Goal: Complete application form

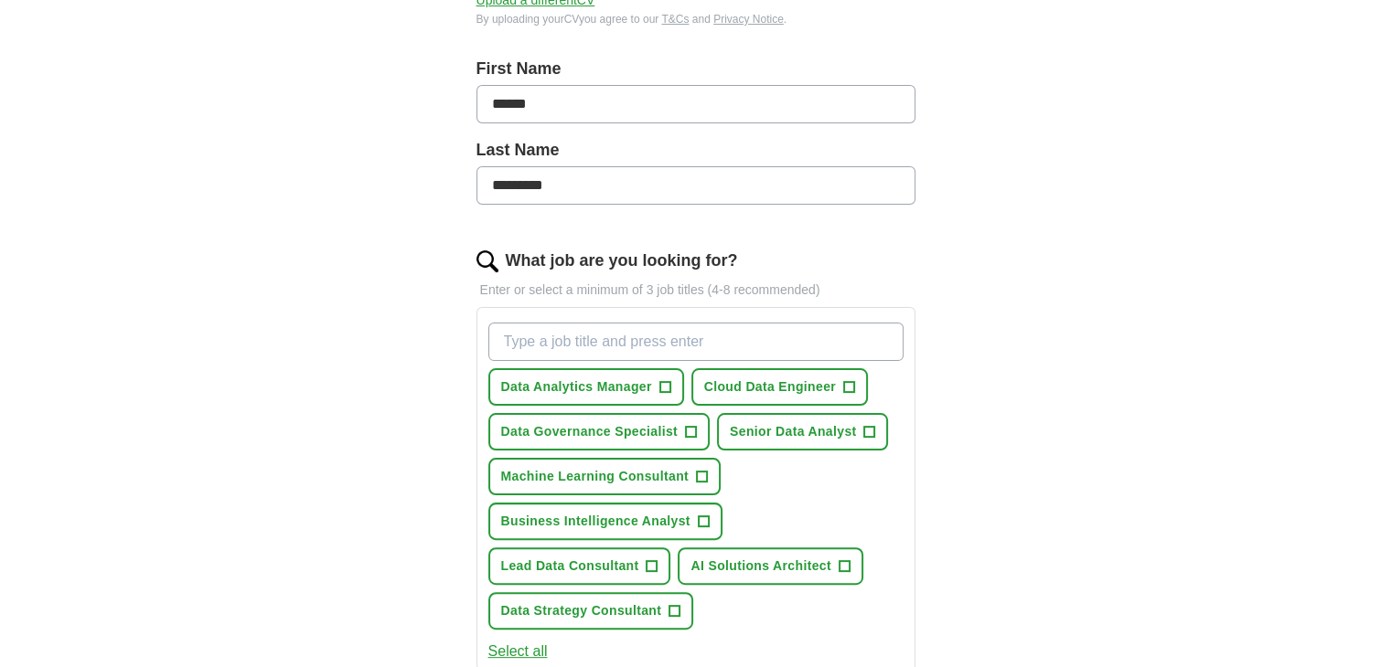
scroll to position [402, 0]
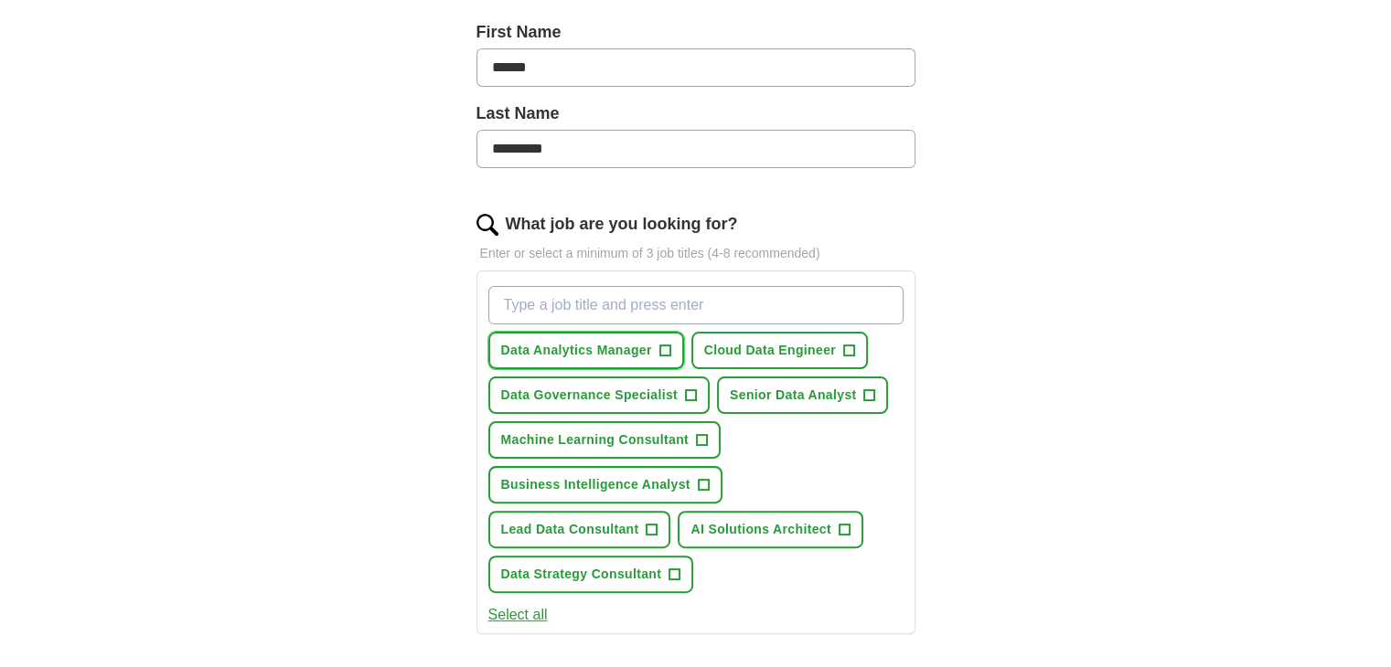
click at [662, 345] on span "+" at bounding box center [664, 351] width 11 height 15
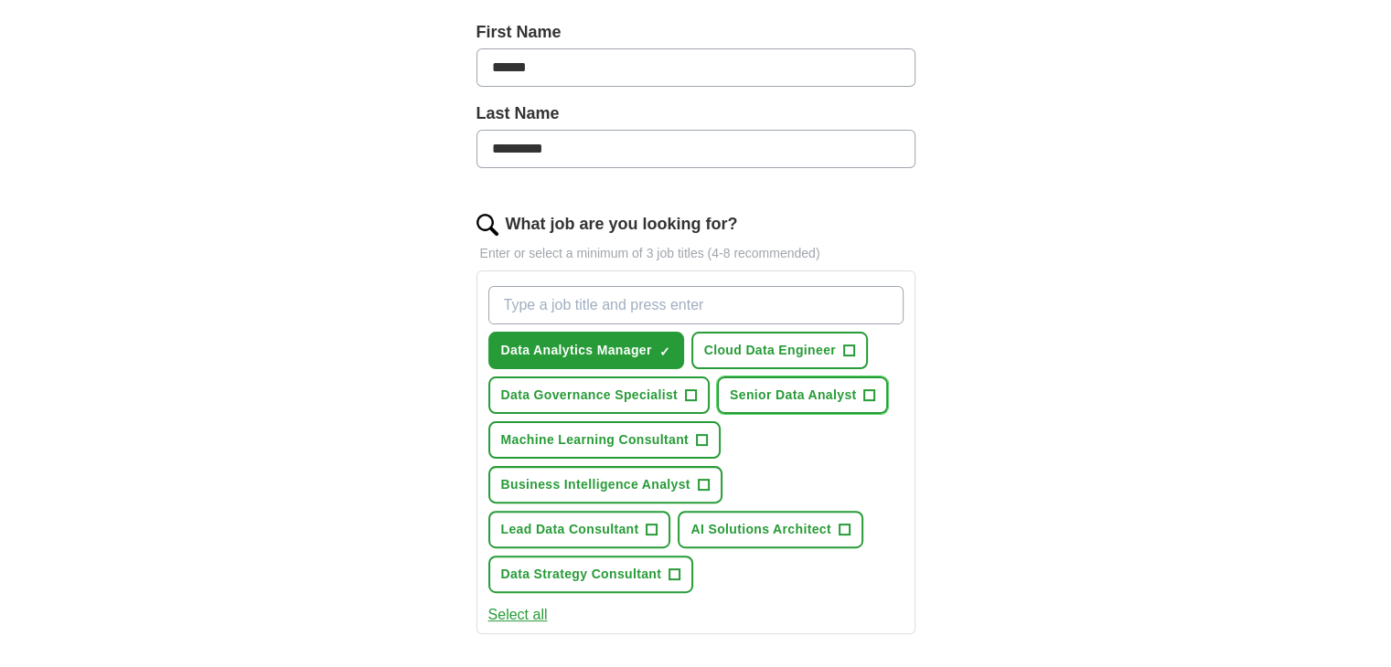
click at [864, 389] on span "+" at bounding box center [869, 396] width 11 height 15
click at [651, 524] on span "+" at bounding box center [651, 530] width 11 height 15
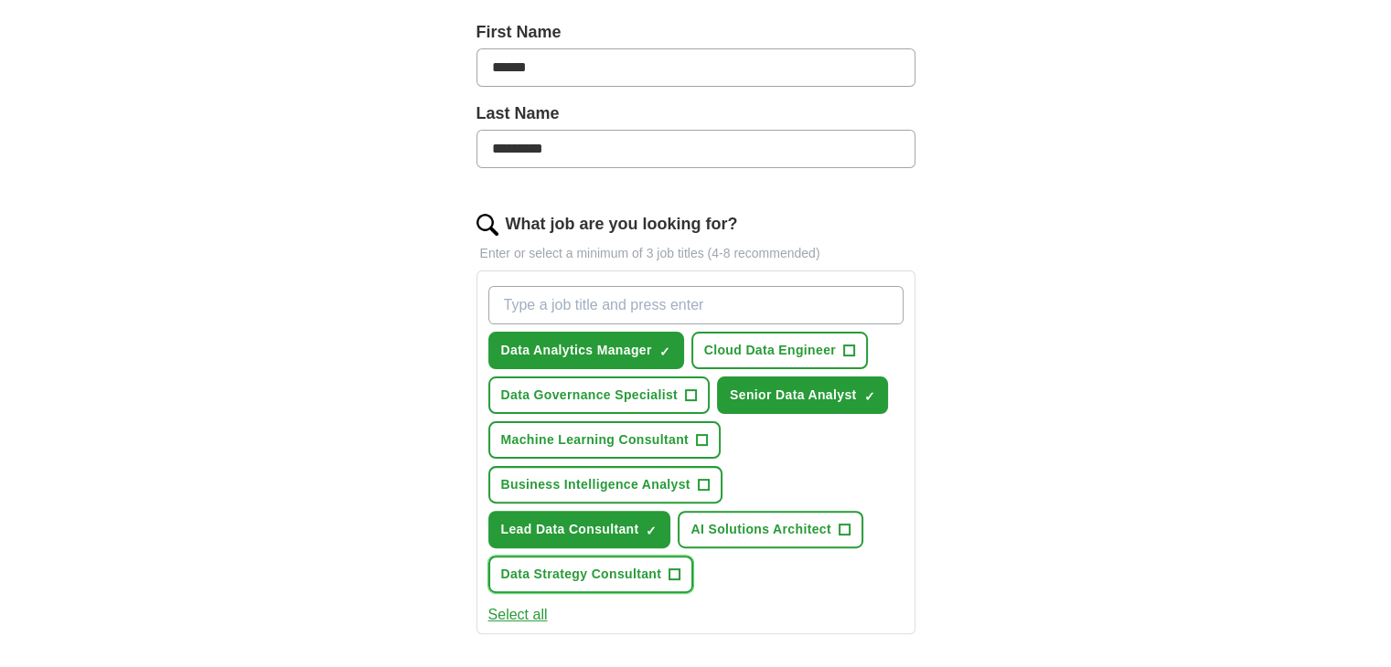
click at [669, 568] on span "+" at bounding box center [674, 575] width 11 height 15
click at [678, 480] on span "Business Intelligence Analyst" at bounding box center [595, 484] width 189 height 19
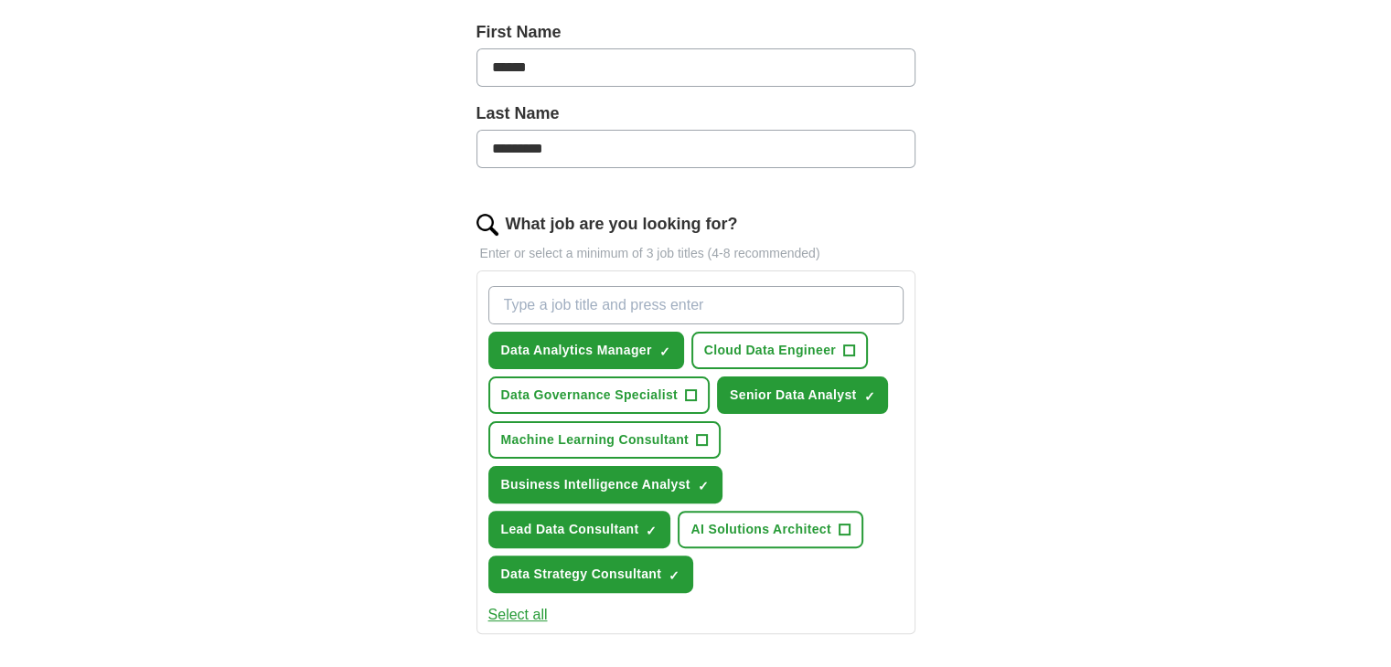
click at [1121, 424] on div "ApplyIQ Let ApplyIQ do the hard work of searching and applying for jobs. Just t…" at bounding box center [696, 387] width 1170 height 1468
click at [718, 315] on input "What job are you looking for?" at bounding box center [695, 305] width 415 height 38
click at [405, 347] on div "Let ApplyIQ do the hard work of searching and applying for jobs. Just tell us w…" at bounding box center [695, 439] width 585 height 1366
click at [667, 310] on input "Lead Data Analyst" at bounding box center [695, 305] width 415 height 38
type input "L"
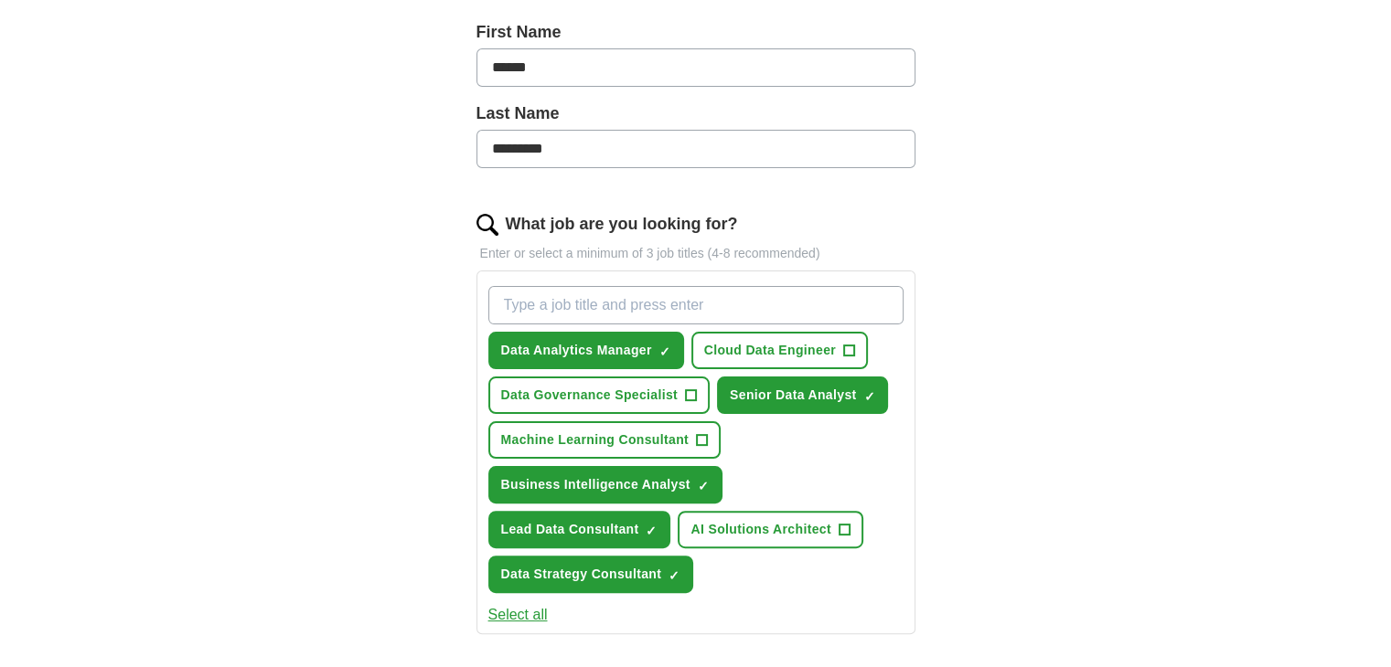
click at [353, 492] on div "ApplyIQ Let ApplyIQ do the hard work of searching and applying for jobs. Just t…" at bounding box center [696, 387] width 1170 height 1468
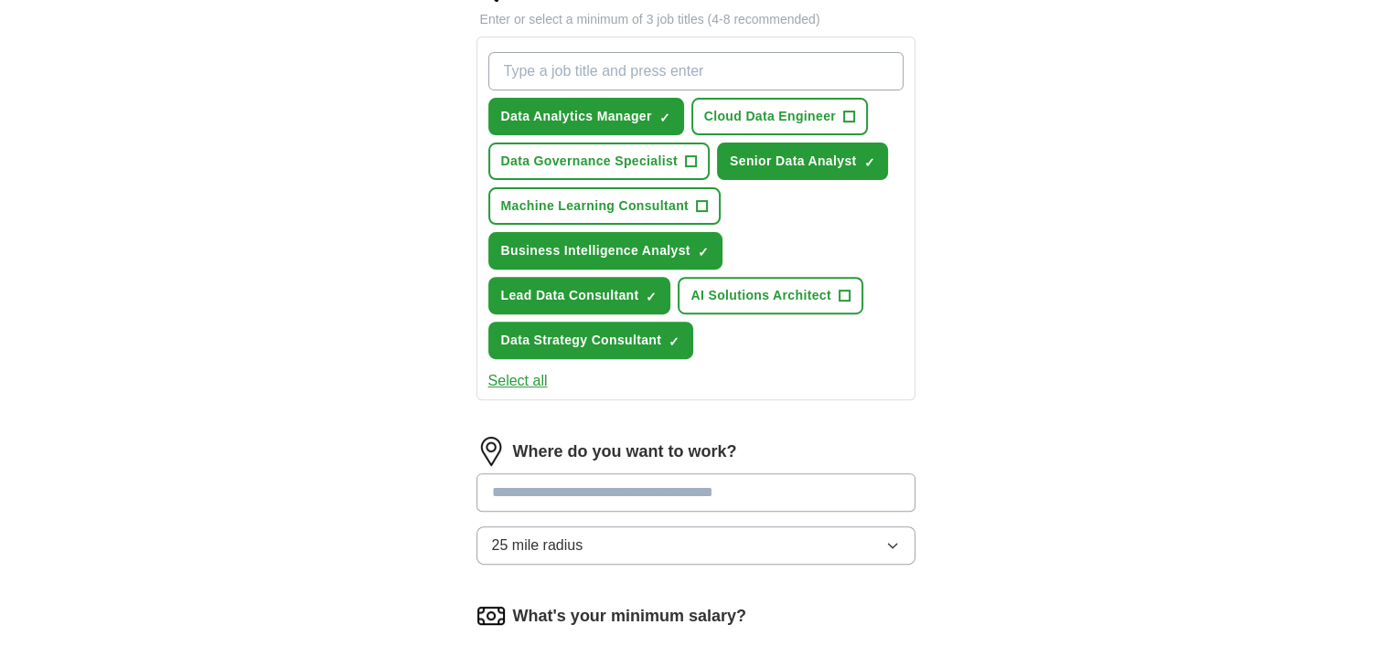
scroll to position [695, 0]
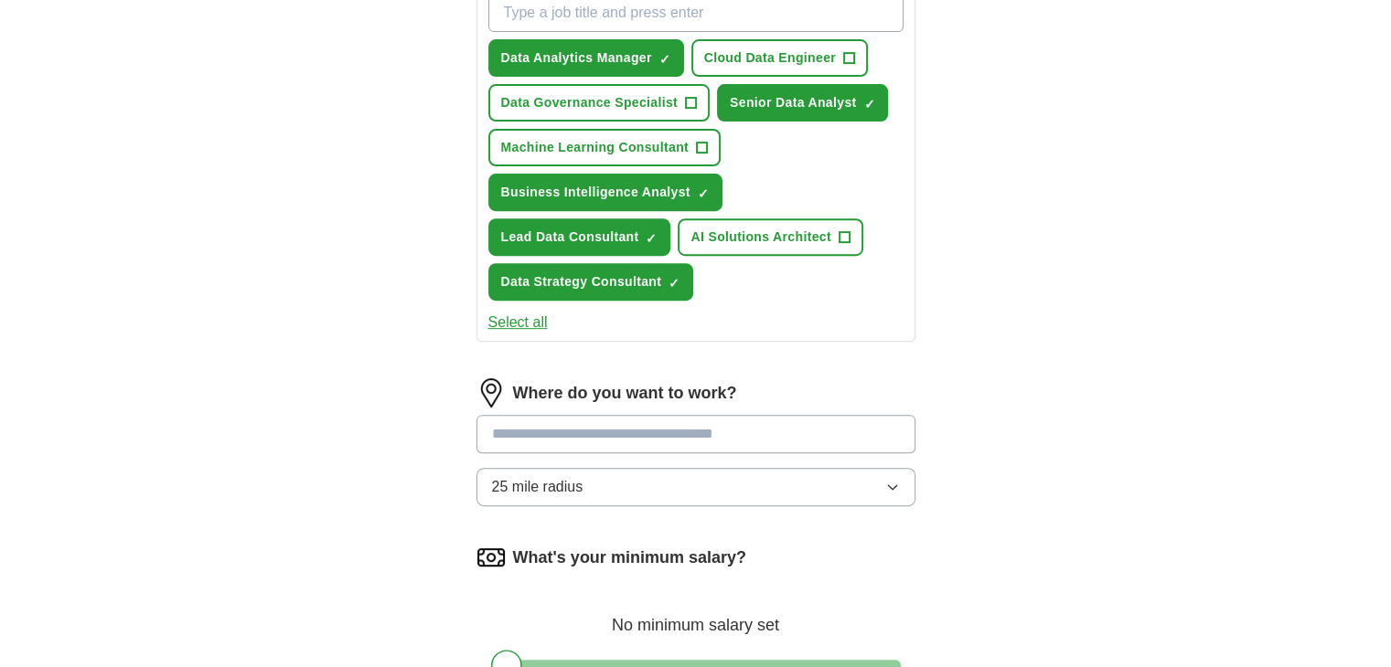
click at [335, 328] on div "ApplyIQ Let ApplyIQ do the hard work of searching and applying for jobs. Just t…" at bounding box center [696, 95] width 1170 height 1468
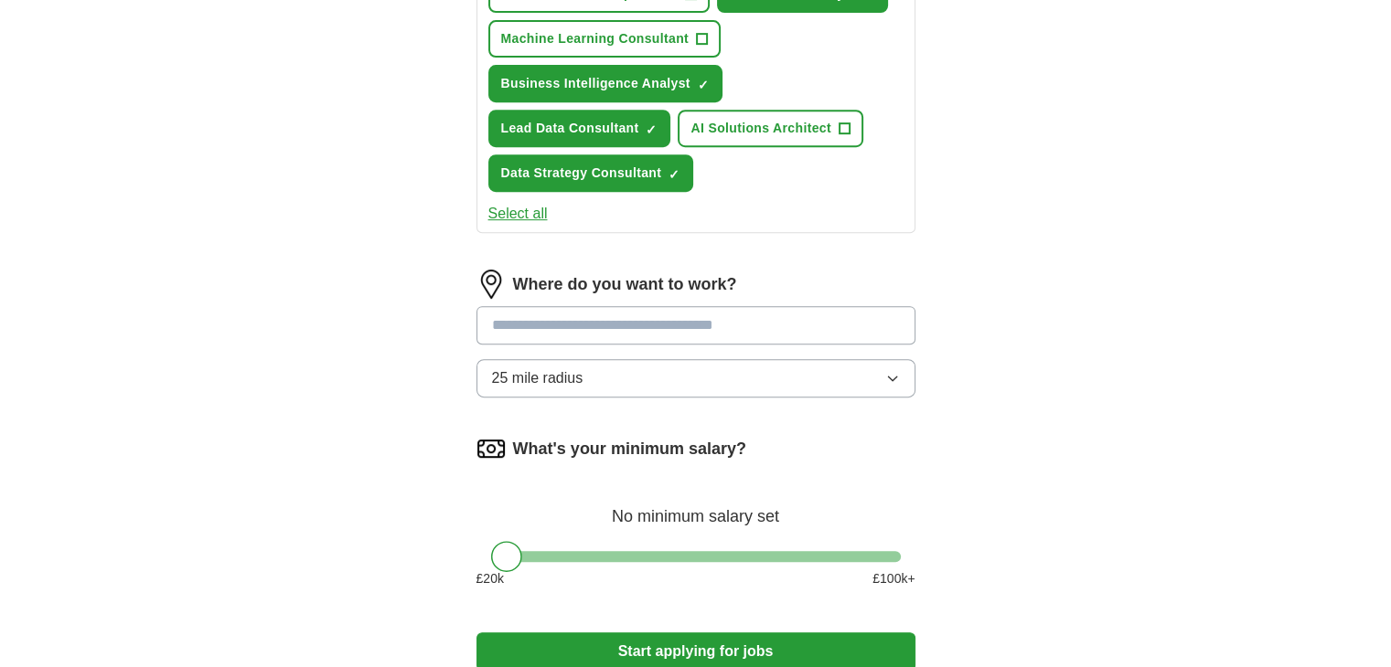
scroll to position [805, 0]
click at [577, 323] on input at bounding box center [695, 324] width 439 height 38
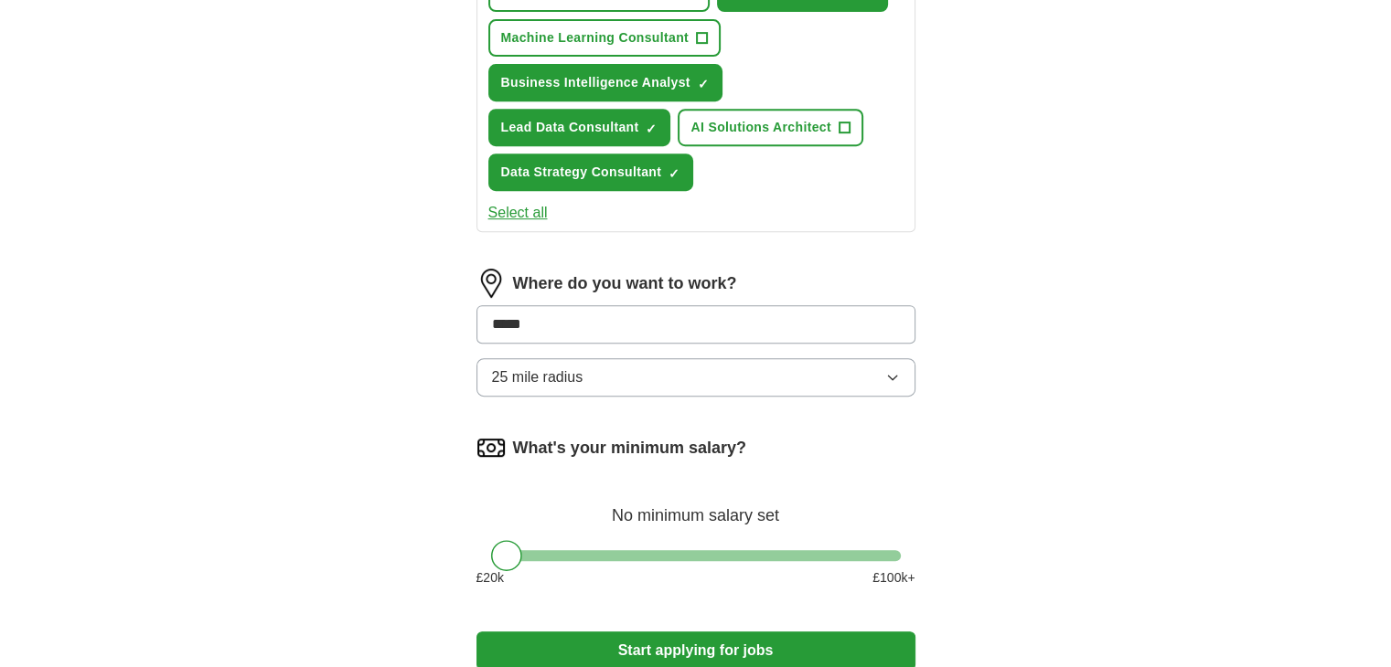
type input "******"
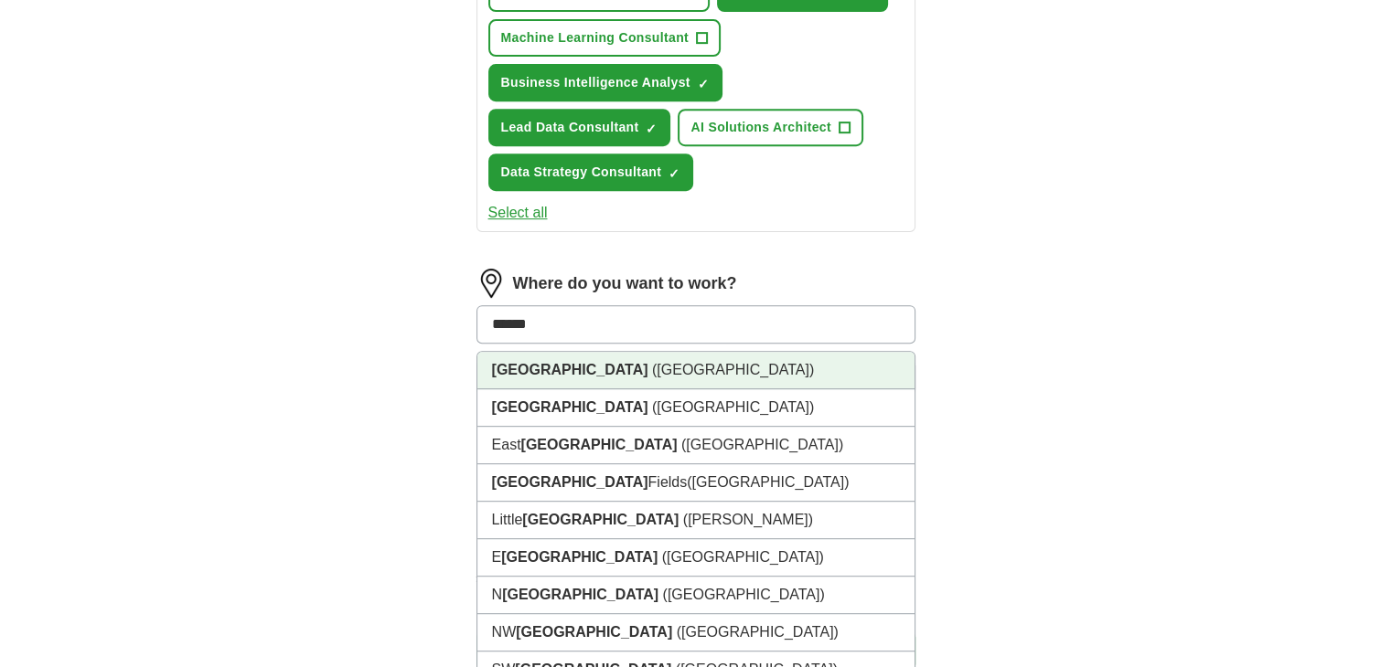
click at [652, 366] on span "([GEOGRAPHIC_DATA])" at bounding box center [733, 370] width 162 height 16
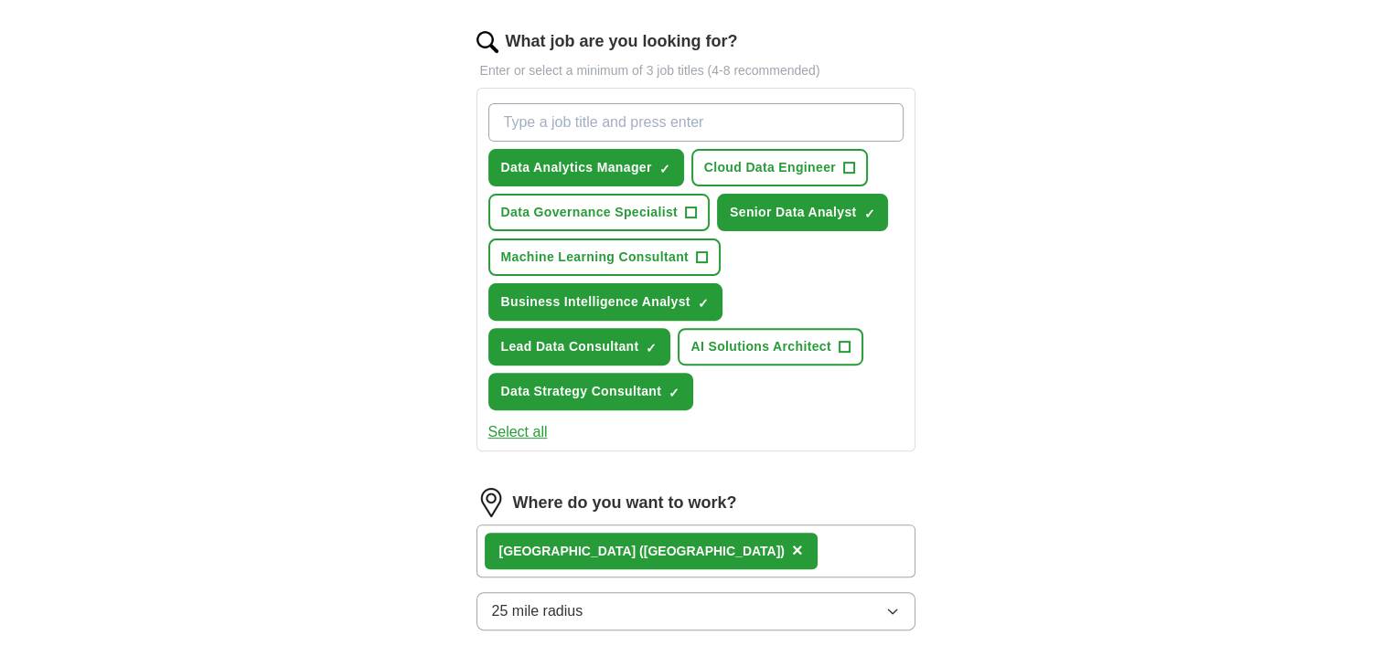
scroll to position [585, 0]
click at [637, 116] on input "What job are you looking for?" at bounding box center [695, 122] width 415 height 38
paste input "Senior Data Analyst” “Lead Data Analyst” “Data Consultant” “Data Science Consul…"
type input "Senior Data Analyst” “Lead Data Analyst” “Data Consultant” “Data Science Consul…"
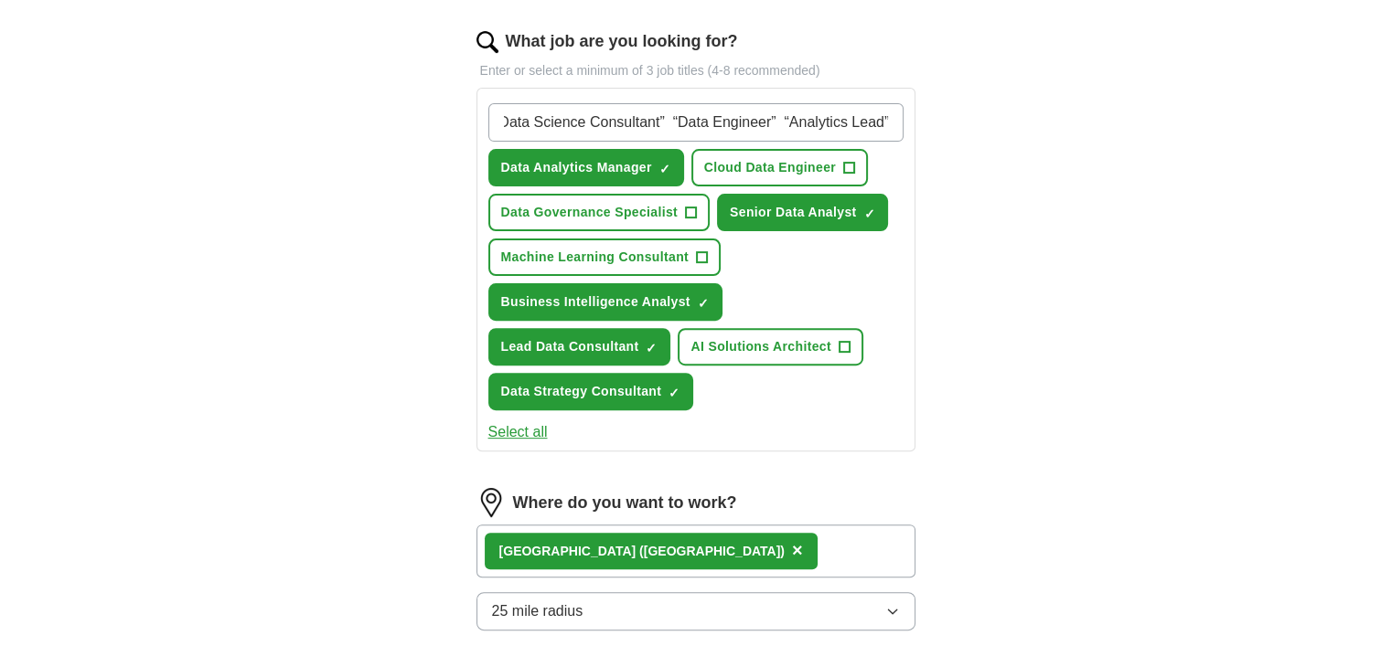
scroll to position [0, 0]
click at [1101, 233] on div "ApplyIQ Let ApplyIQ do the hard work of searching and applying for jobs. Just t…" at bounding box center [696, 212] width 1170 height 1483
click at [811, 128] on input "Senior Data Analyst” “Lead Data Analyst” “Data Consultant” “Data Science Consul…" at bounding box center [695, 122] width 415 height 38
click at [507, 422] on button "Select all" at bounding box center [517, 433] width 59 height 22
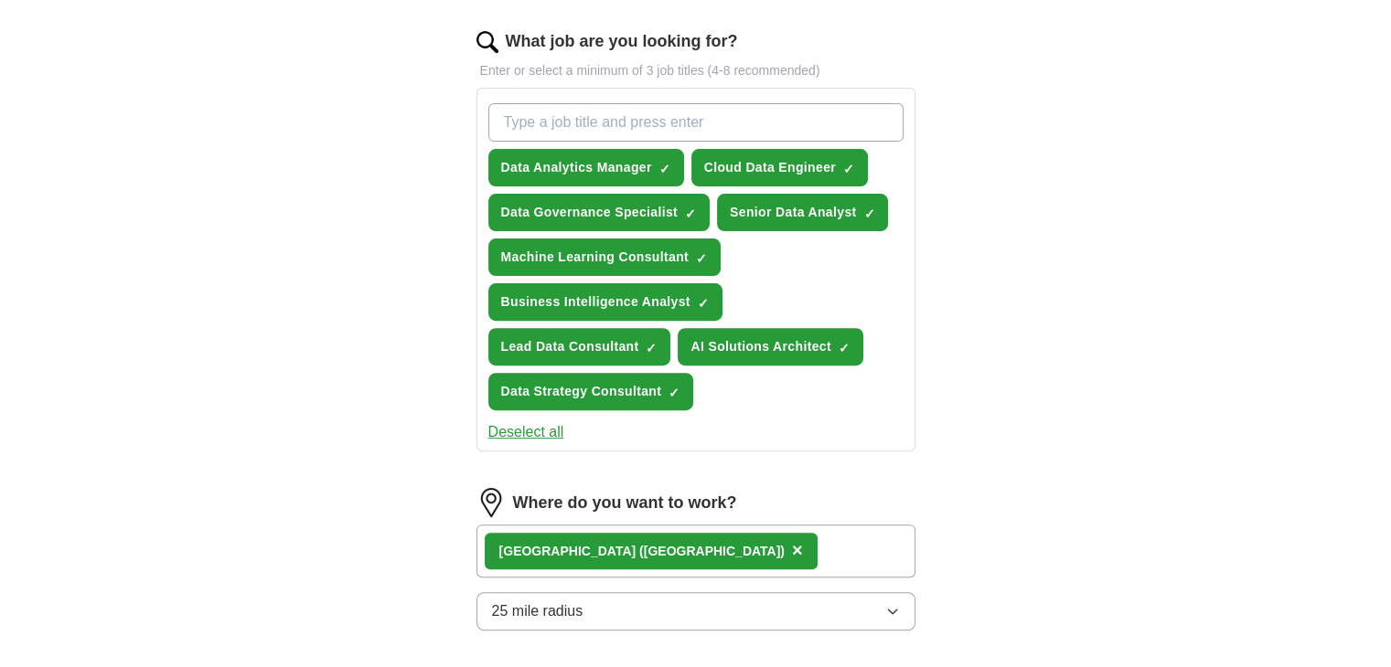
click at [523, 422] on button "Deselect all" at bounding box center [526, 433] width 76 height 22
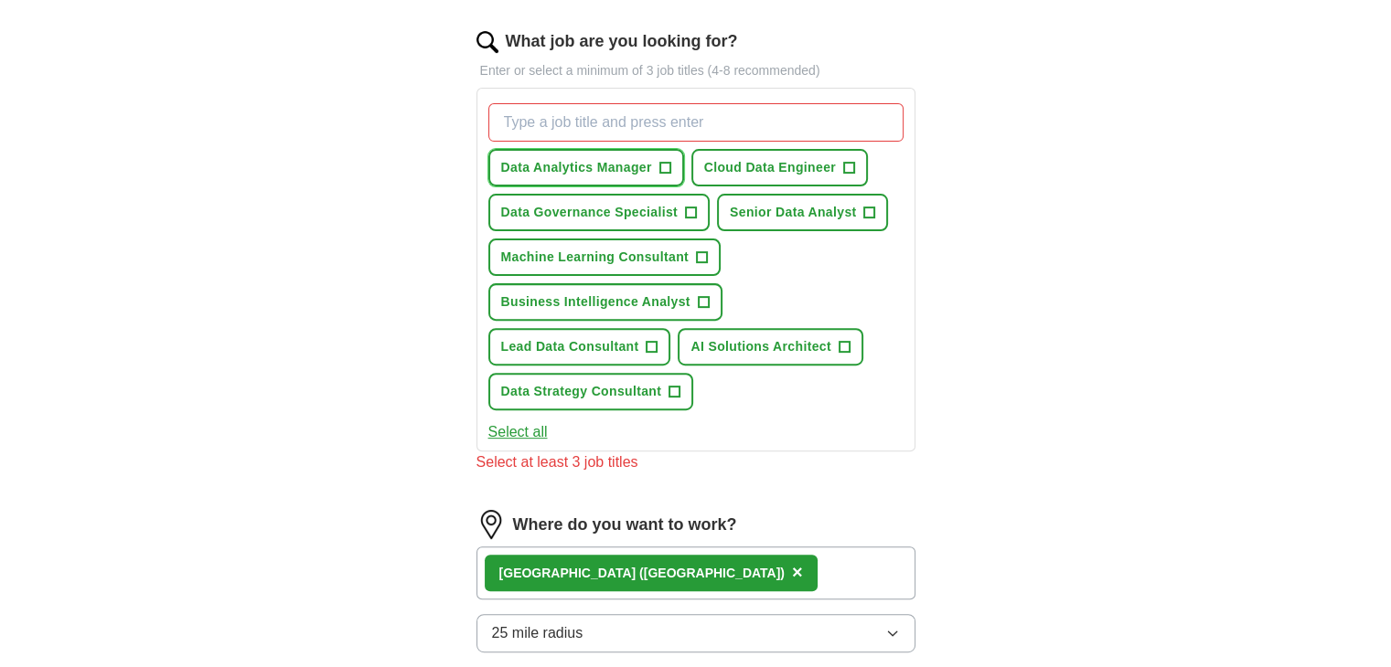
click at [635, 158] on span "Data Analytics Manager" at bounding box center [576, 167] width 151 height 19
click at [822, 208] on span "Senior Data Analyst" at bounding box center [793, 212] width 126 height 19
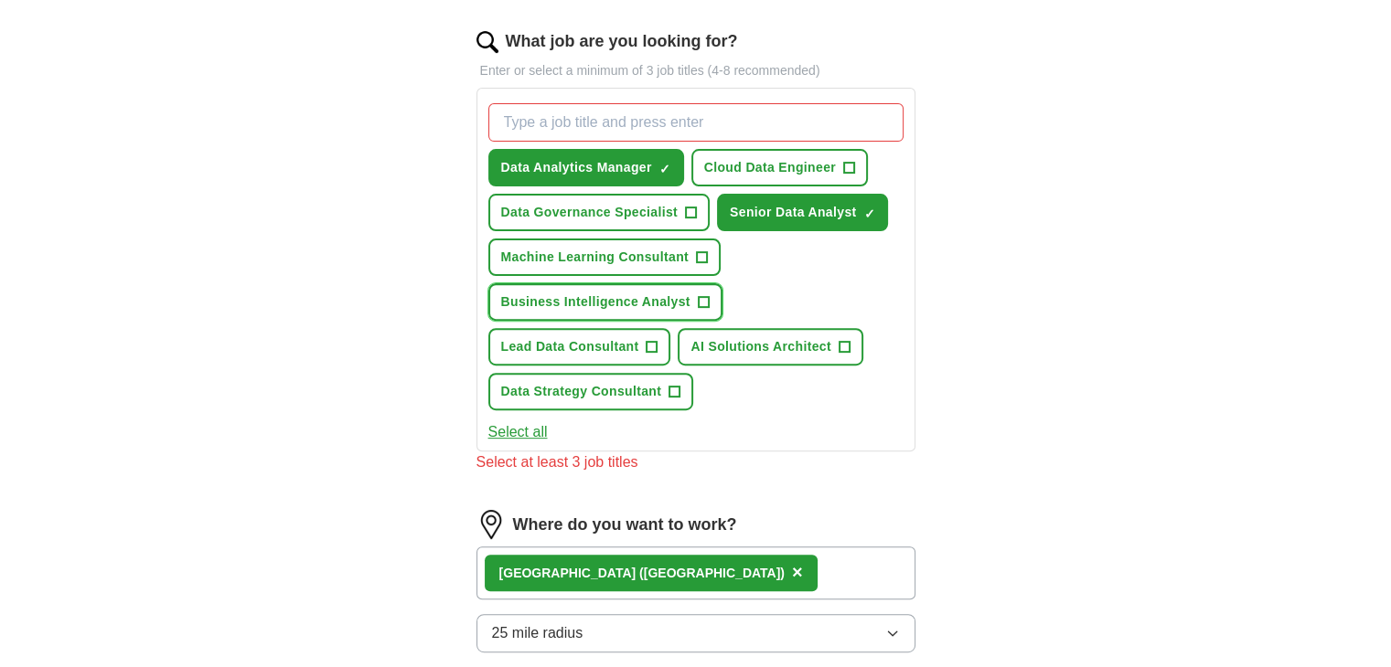
click at [675, 294] on span "Business Intelligence Analyst" at bounding box center [595, 302] width 189 height 19
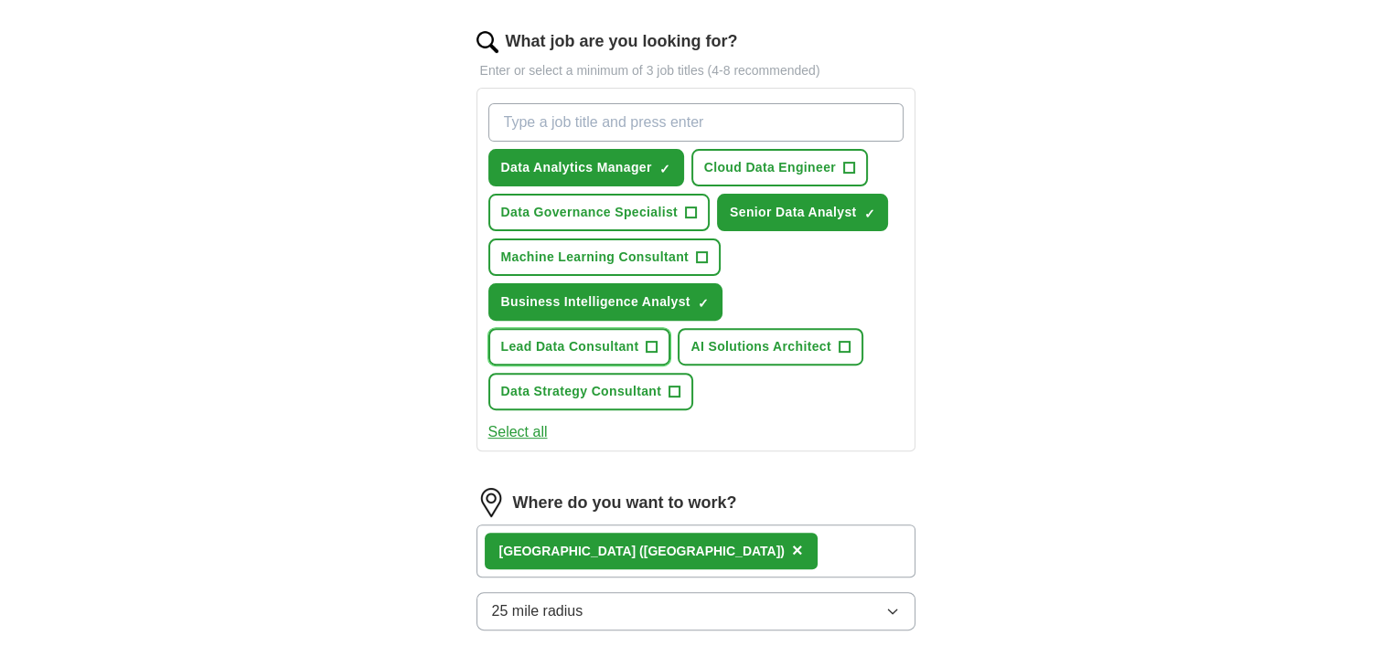
click at [610, 343] on span "Lead Data Consultant" at bounding box center [570, 346] width 138 height 19
click at [607, 385] on span "Data Strategy Consultant" at bounding box center [581, 391] width 161 height 19
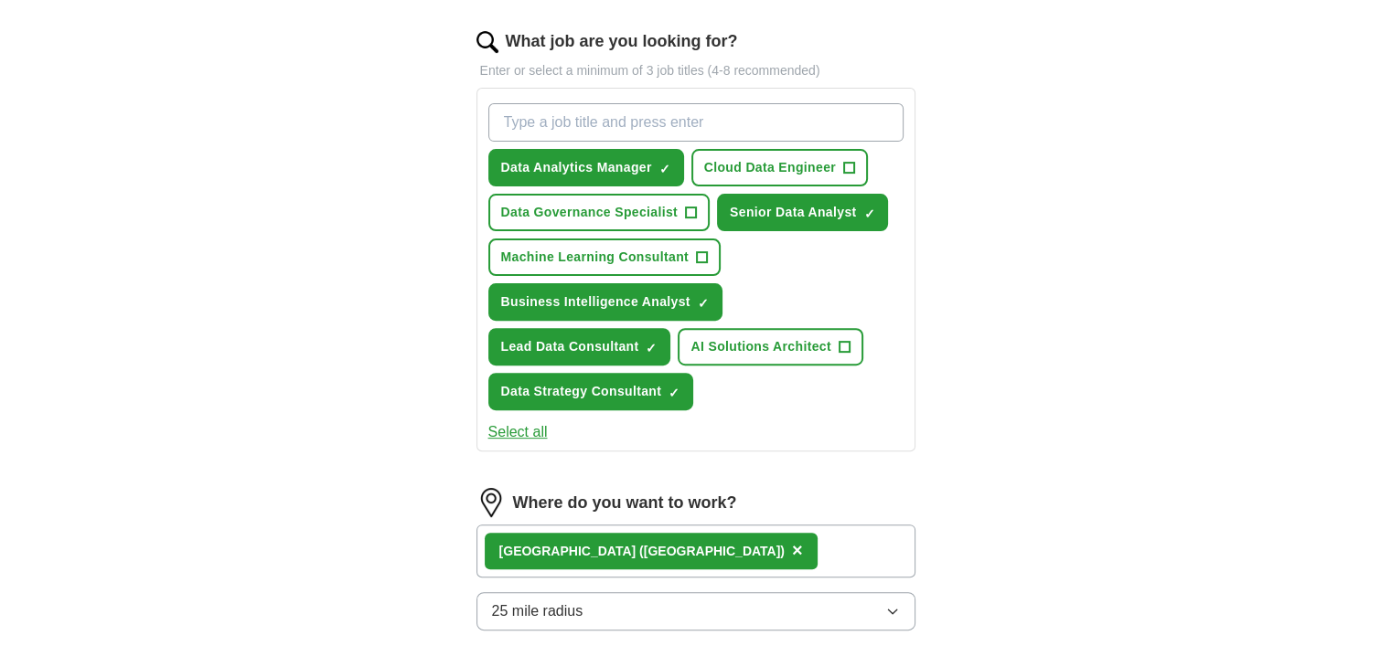
click at [997, 404] on div "ApplyIQ Let ApplyIQ do the hard work of searching and applying for jobs. Just t…" at bounding box center [696, 212] width 1170 height 1483
click at [757, 348] on span "AI Solutions Architect" at bounding box center [760, 346] width 140 height 19
click at [1056, 352] on div "ApplyIQ Let ApplyIQ do the hard work of searching and applying for jobs. Just t…" at bounding box center [696, 212] width 1170 height 1483
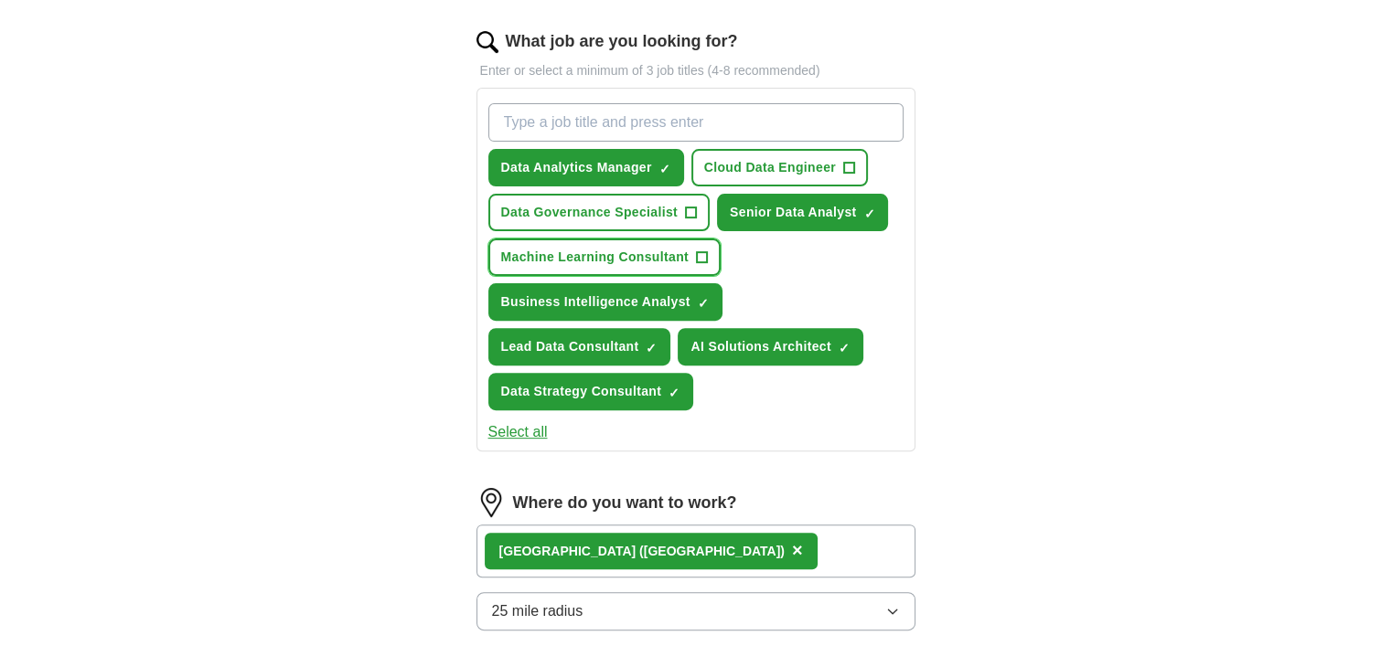
click at [563, 251] on span "Machine Learning Consultant" at bounding box center [594, 257] width 187 height 19
click at [302, 315] on div "ApplyIQ Let ApplyIQ do the hard work of searching and applying for jobs. Just t…" at bounding box center [696, 212] width 1170 height 1483
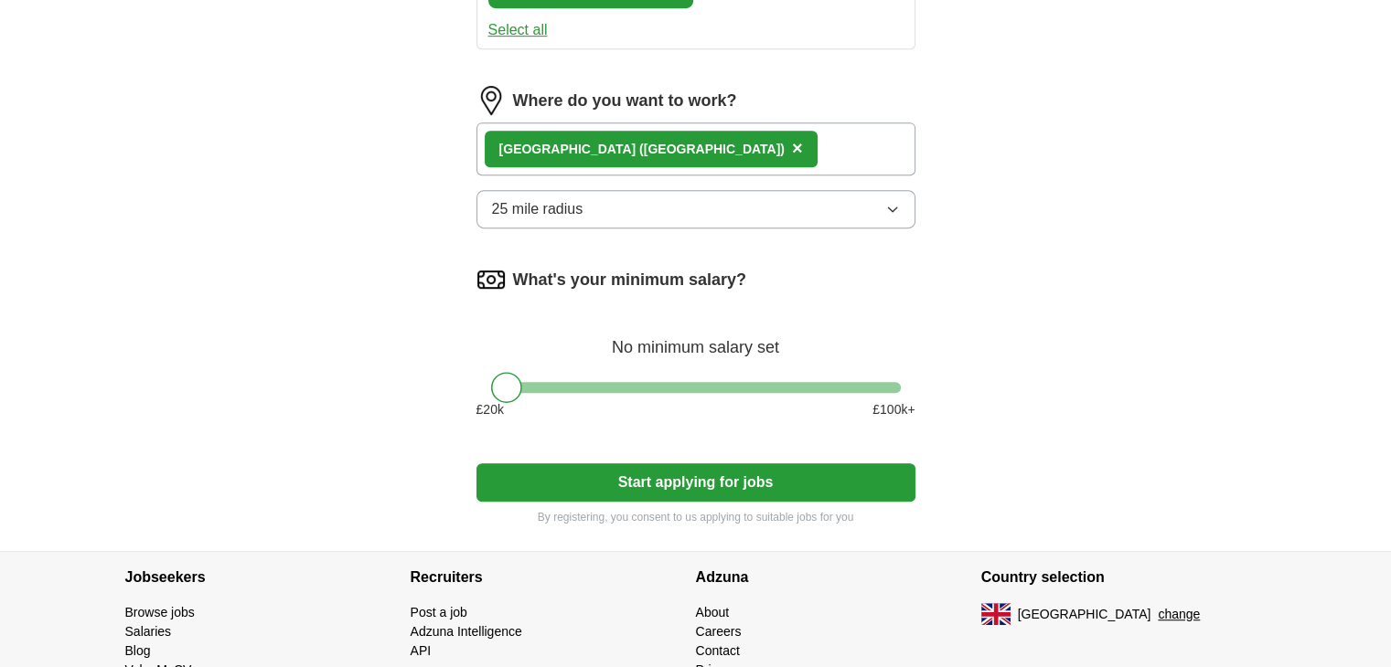
scroll to position [1061, 0]
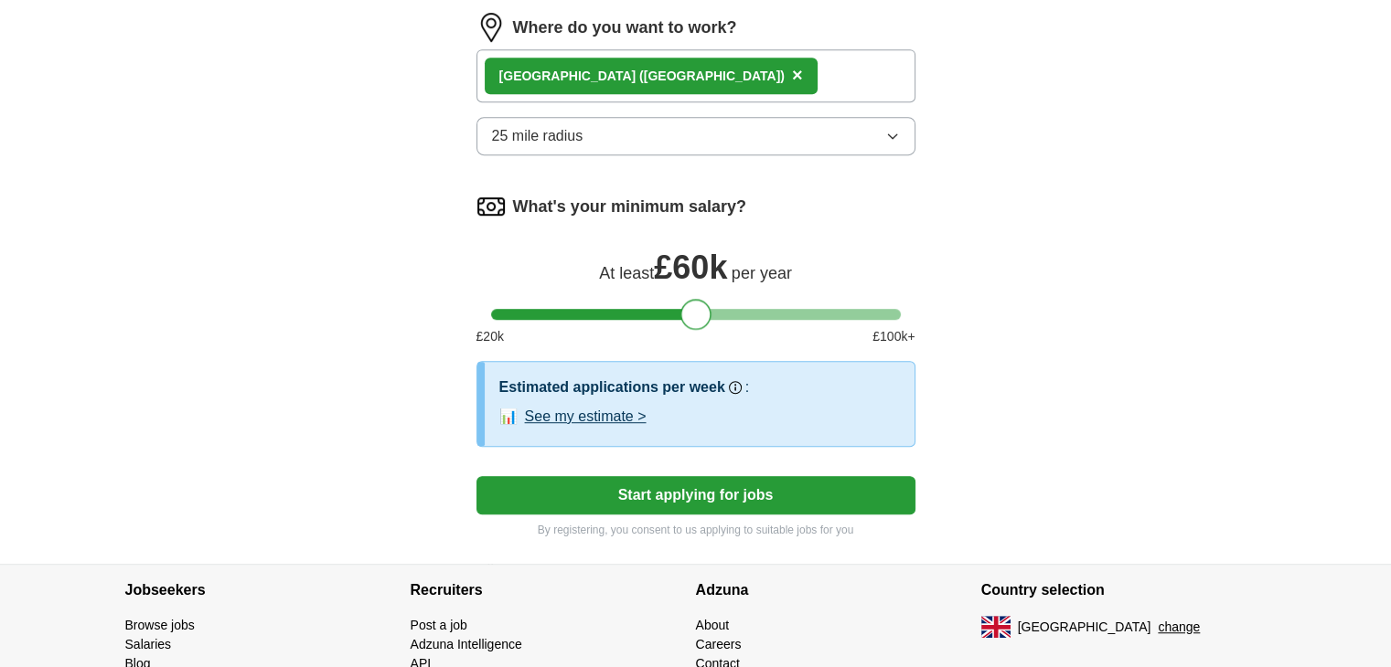
drag, startPoint x: 508, startPoint y: 304, endPoint x: 698, endPoint y: 312, distance: 189.4
click at [698, 312] on div at bounding box center [695, 314] width 31 height 31
click at [597, 410] on button "See my estimate >" at bounding box center [586, 417] width 122 height 22
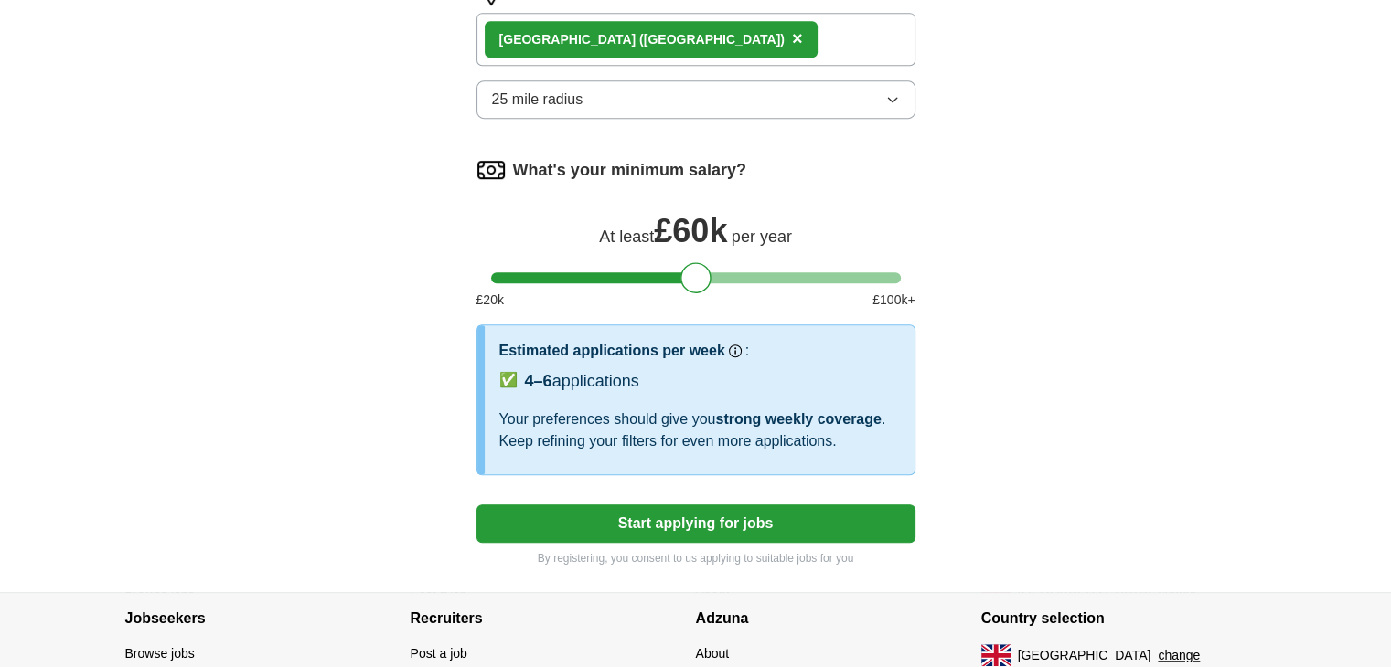
scroll to position [1134, 0]
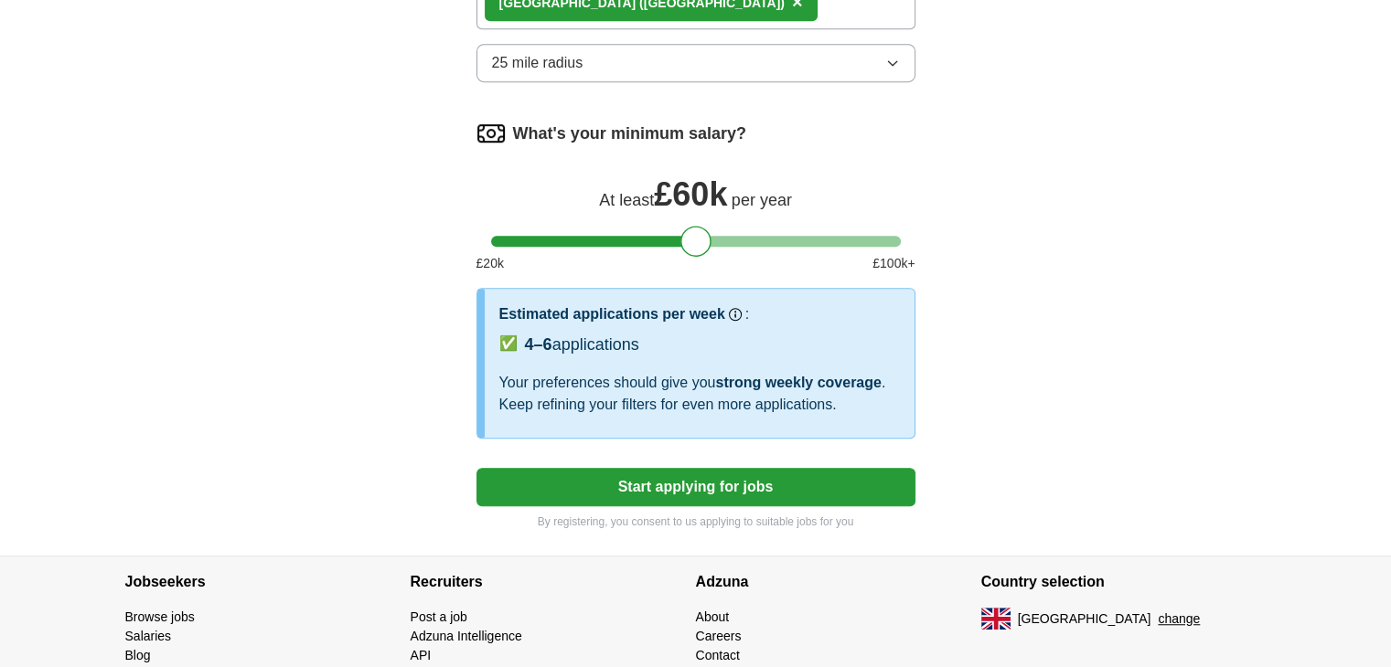
click at [659, 486] on button "Start applying for jobs" at bounding box center [695, 487] width 439 height 38
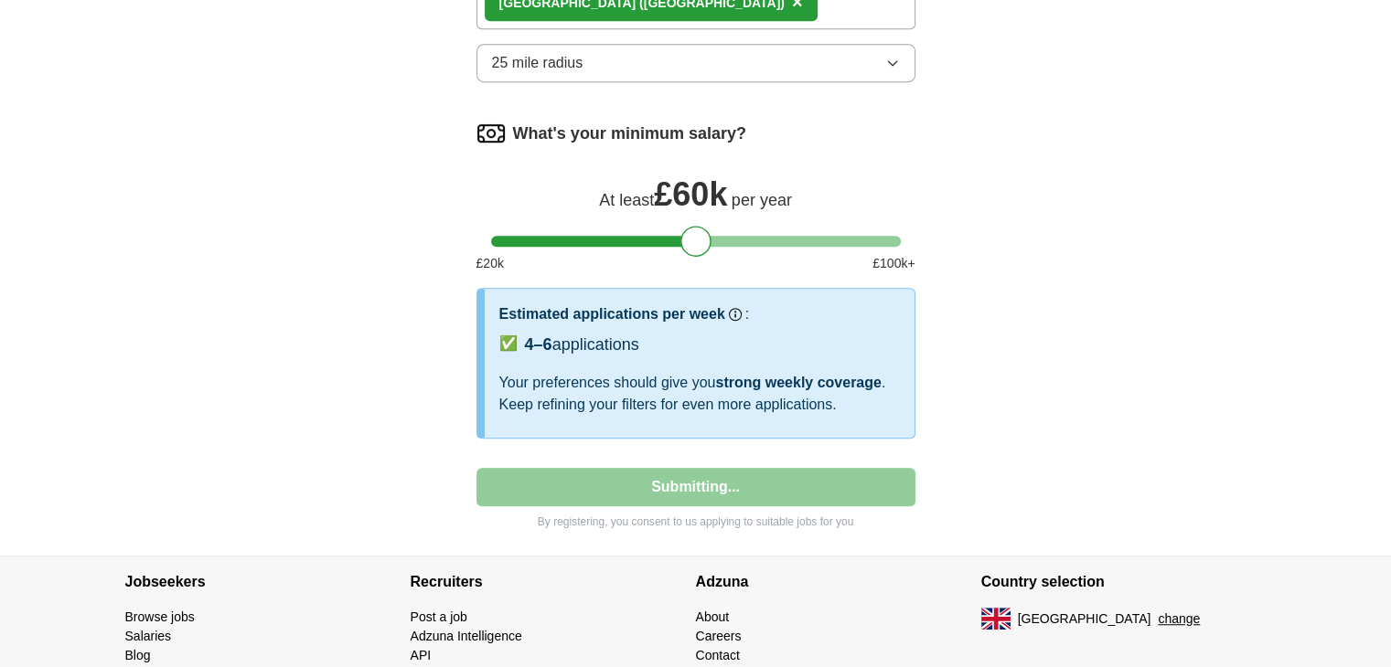
select select "**"
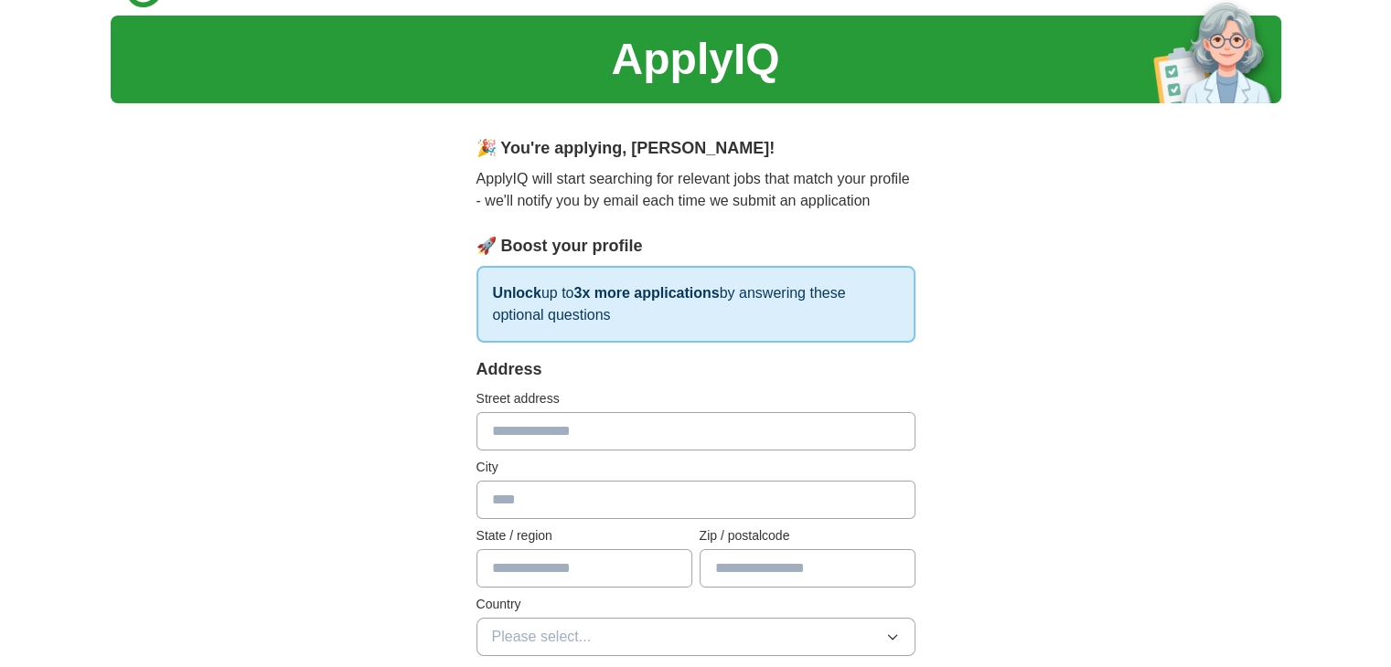
scroll to position [0, 0]
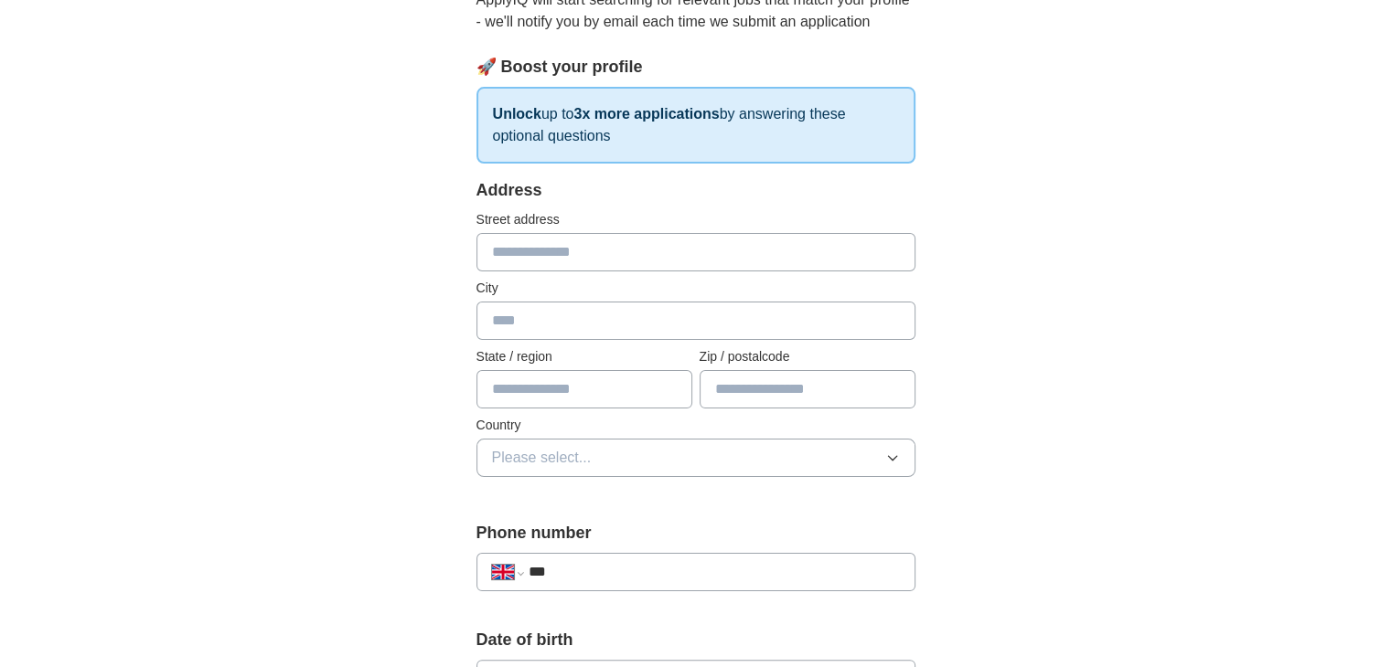
scroll to position [256, 0]
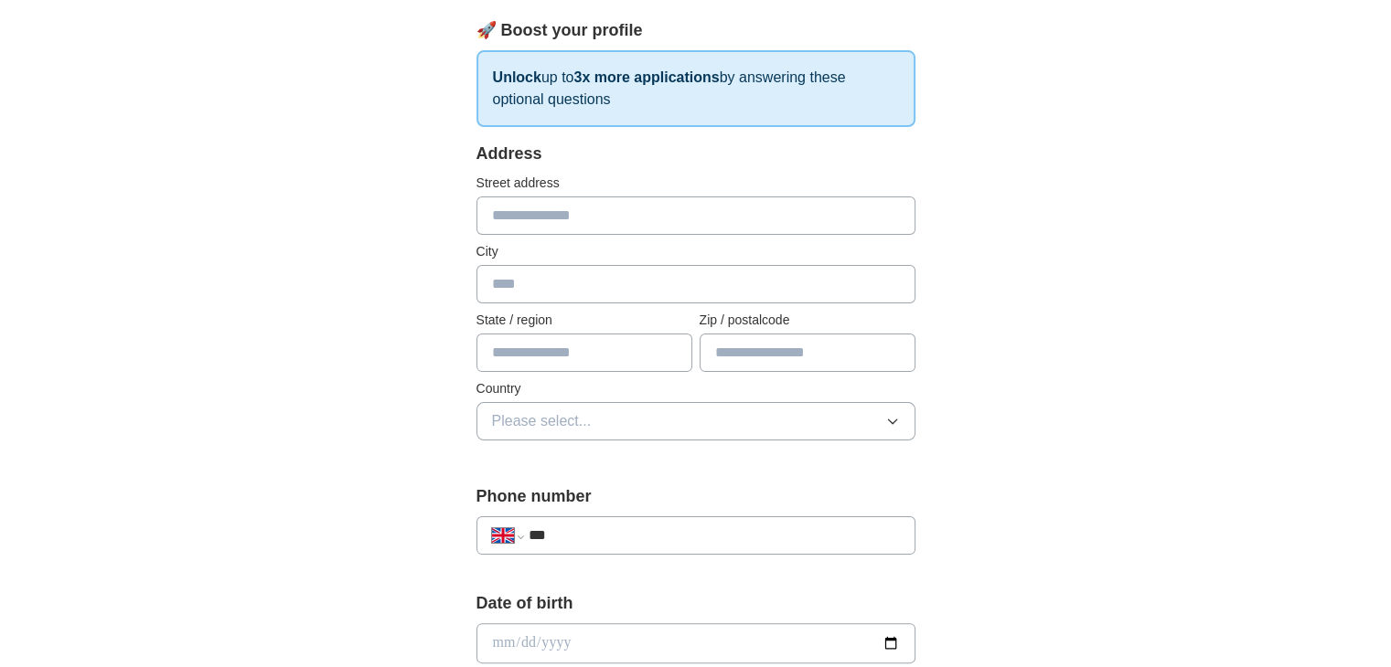
click at [547, 217] on input "text" at bounding box center [695, 216] width 439 height 38
click at [519, 208] on input "text" at bounding box center [695, 216] width 439 height 38
paste input "**********"
type input "**********"
click at [531, 283] on input "text" at bounding box center [695, 284] width 439 height 38
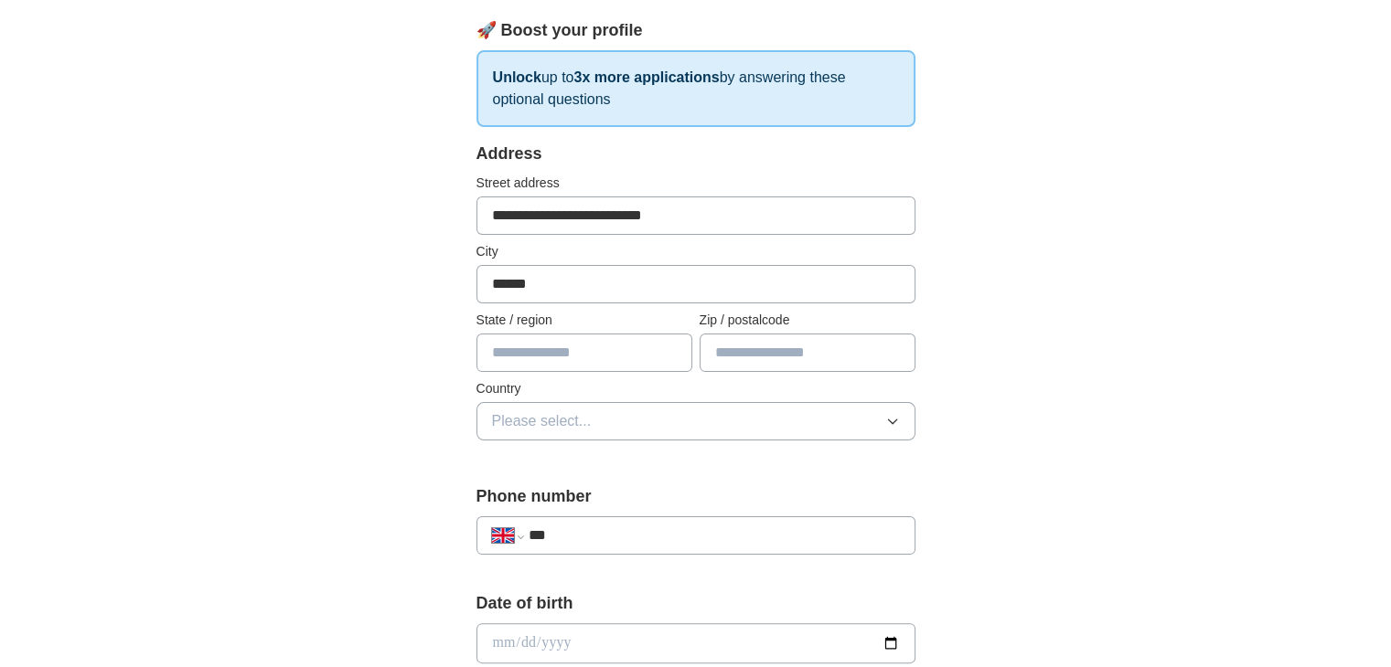
type input "******"
click at [366, 347] on div "**********" at bounding box center [696, 620] width 1170 height 1640
click at [834, 414] on button "Please select..." at bounding box center [695, 421] width 439 height 38
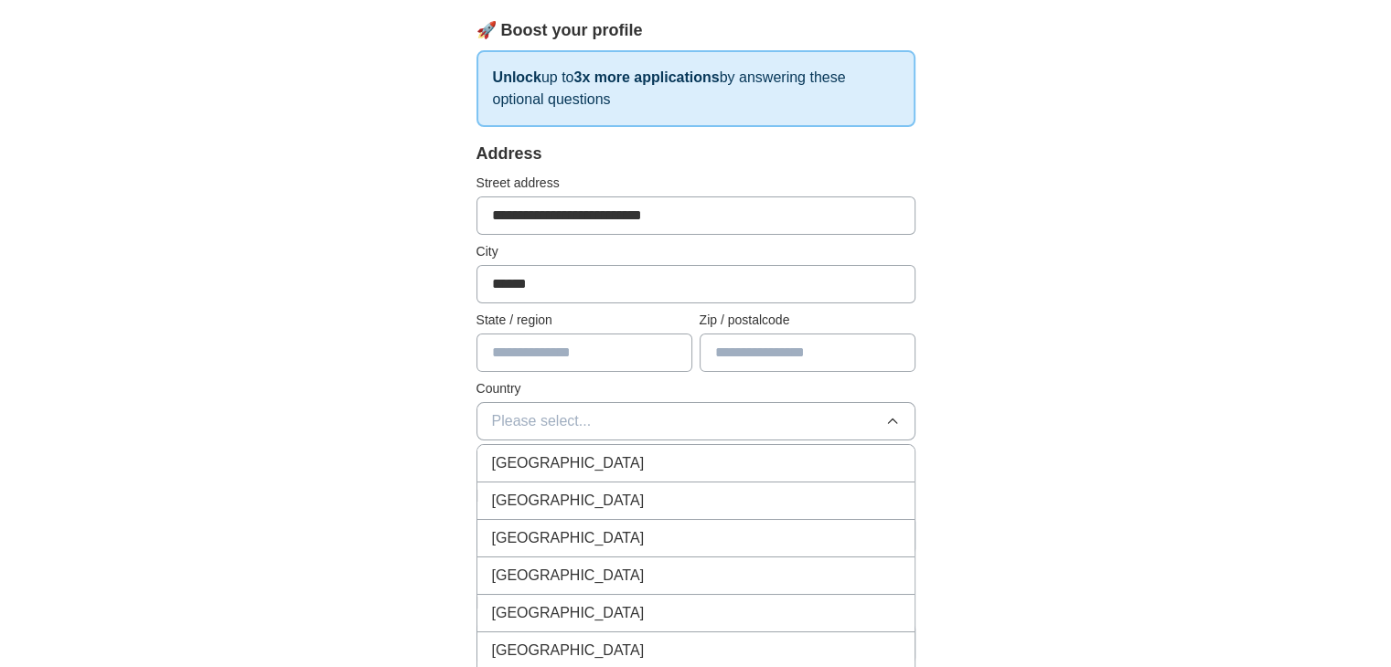
click at [632, 457] on div "[GEOGRAPHIC_DATA]" at bounding box center [696, 464] width 408 height 22
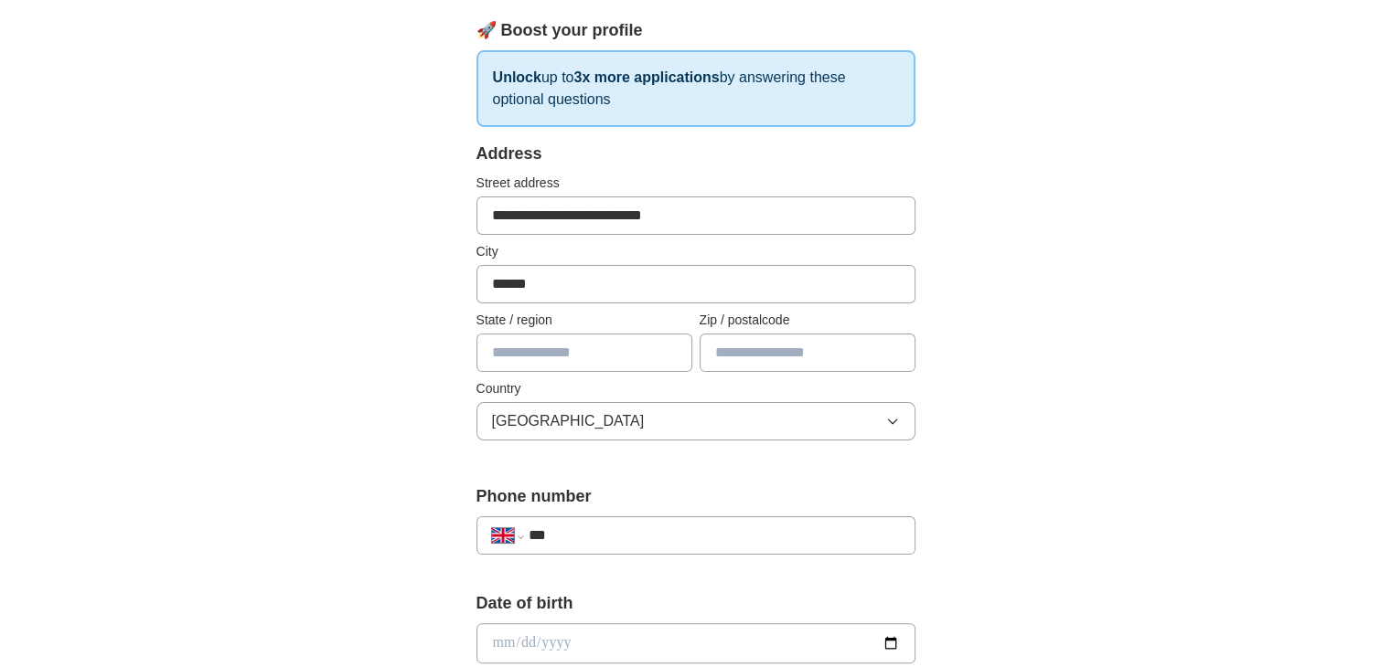
click at [794, 347] on input "text" at bounding box center [808, 353] width 216 height 38
click at [808, 350] on input "text" at bounding box center [808, 353] width 216 height 38
paste input "********"
type input "********"
click at [1129, 474] on div "**********" at bounding box center [696, 620] width 1170 height 1640
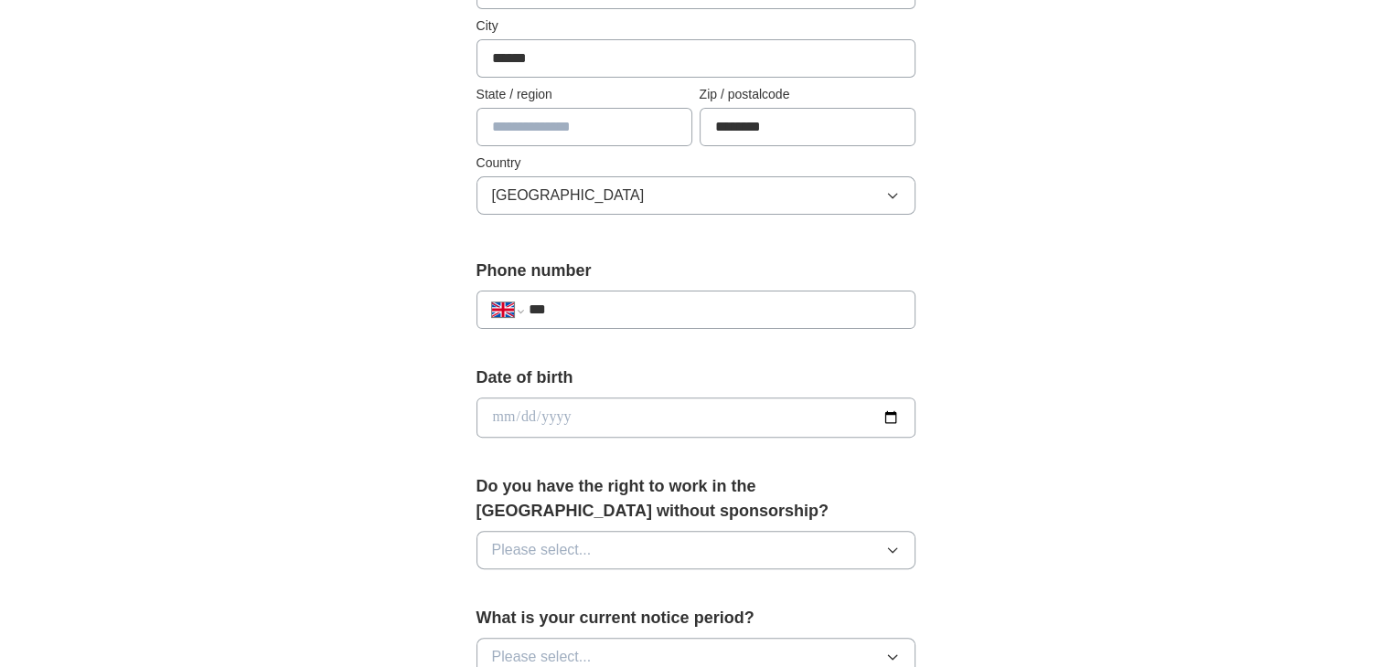
scroll to position [512, 0]
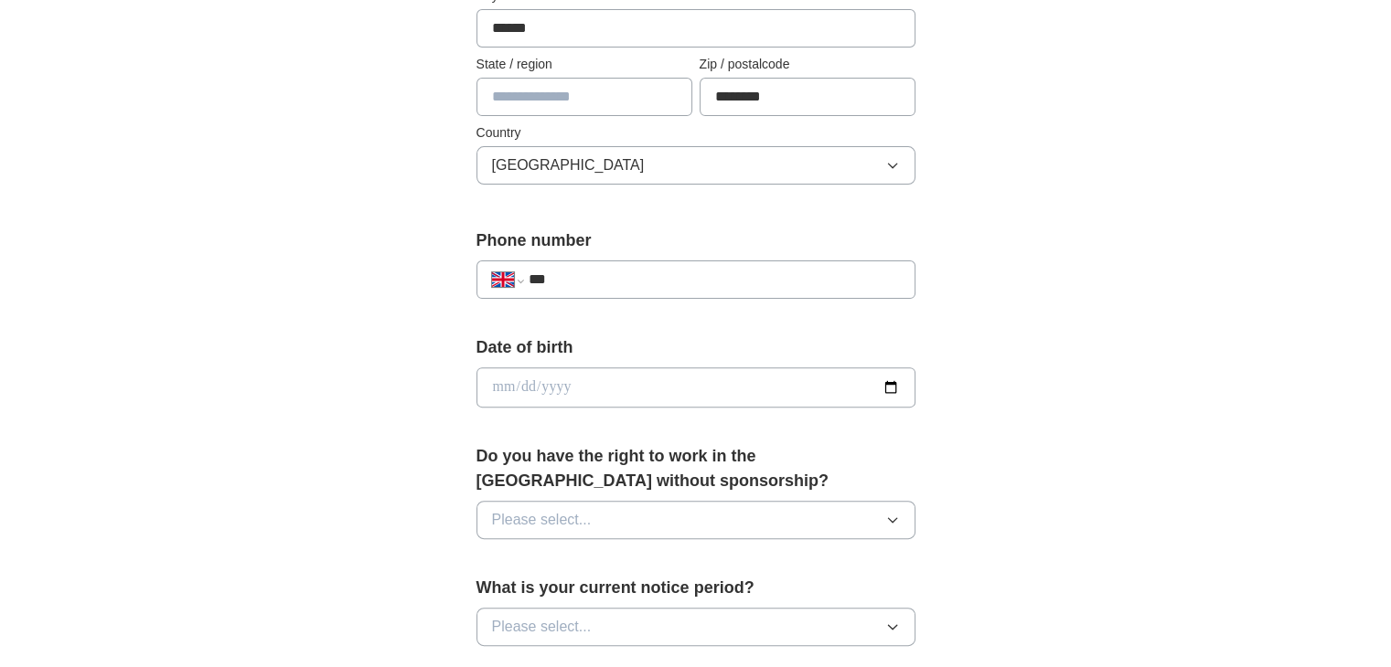
click at [651, 273] on input "***" at bounding box center [713, 280] width 371 height 22
type input "**********"
click at [1116, 375] on div "**********" at bounding box center [696, 364] width 1170 height 1640
click at [1059, 480] on div "**********" at bounding box center [696, 364] width 1170 height 1640
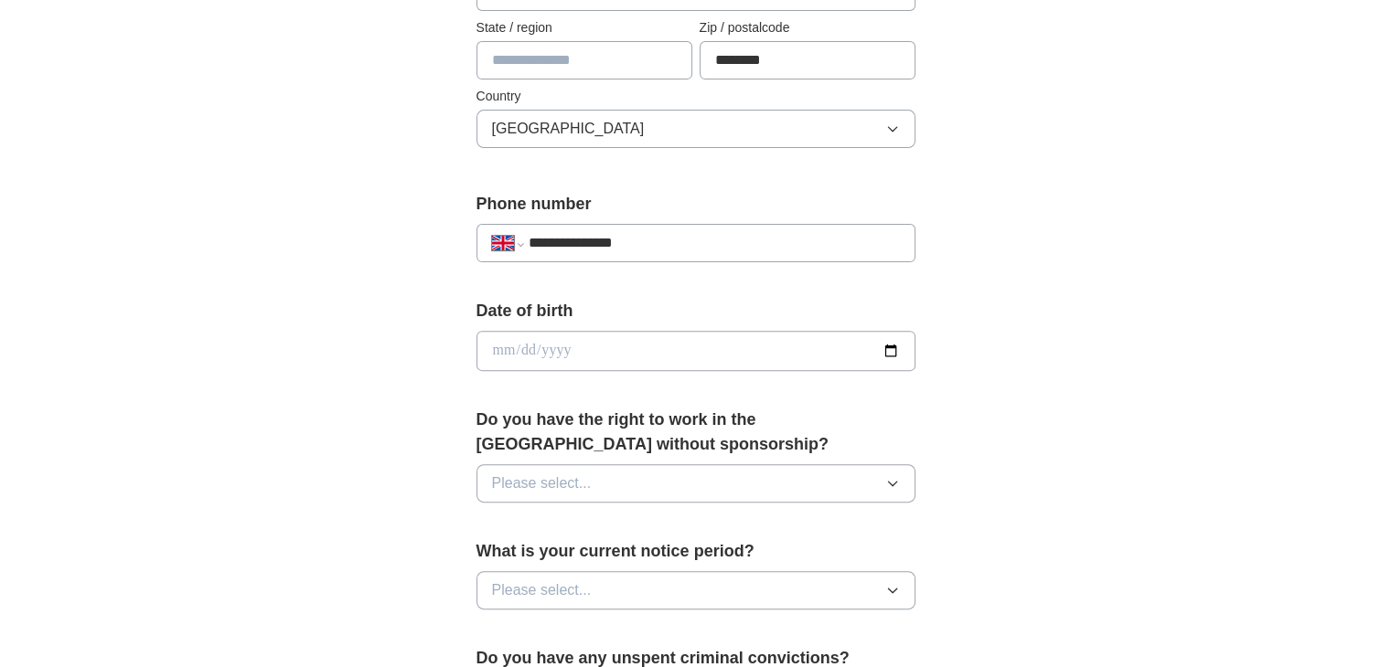
scroll to position [695, 0]
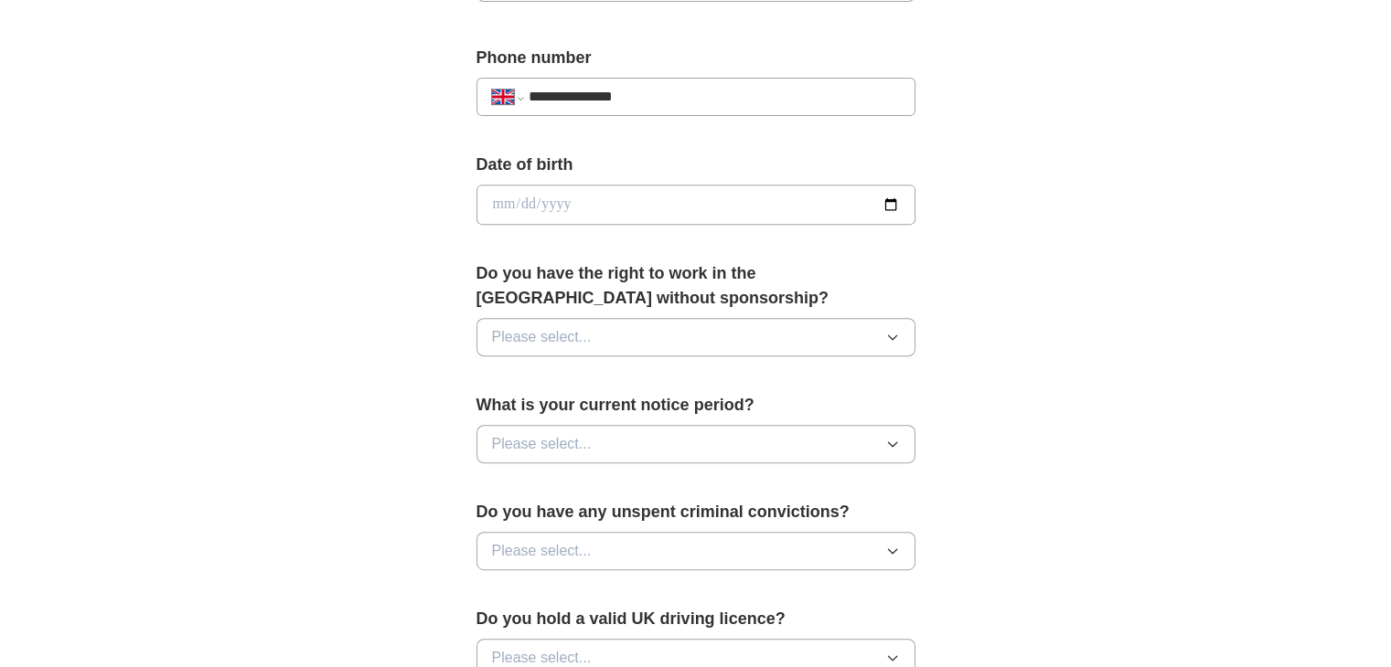
click at [890, 336] on icon "button" at bounding box center [892, 338] width 8 height 5
click at [543, 413] on div "No" at bounding box center [696, 417] width 408 height 22
click at [632, 454] on button "Please select..." at bounding box center [695, 444] width 439 height 38
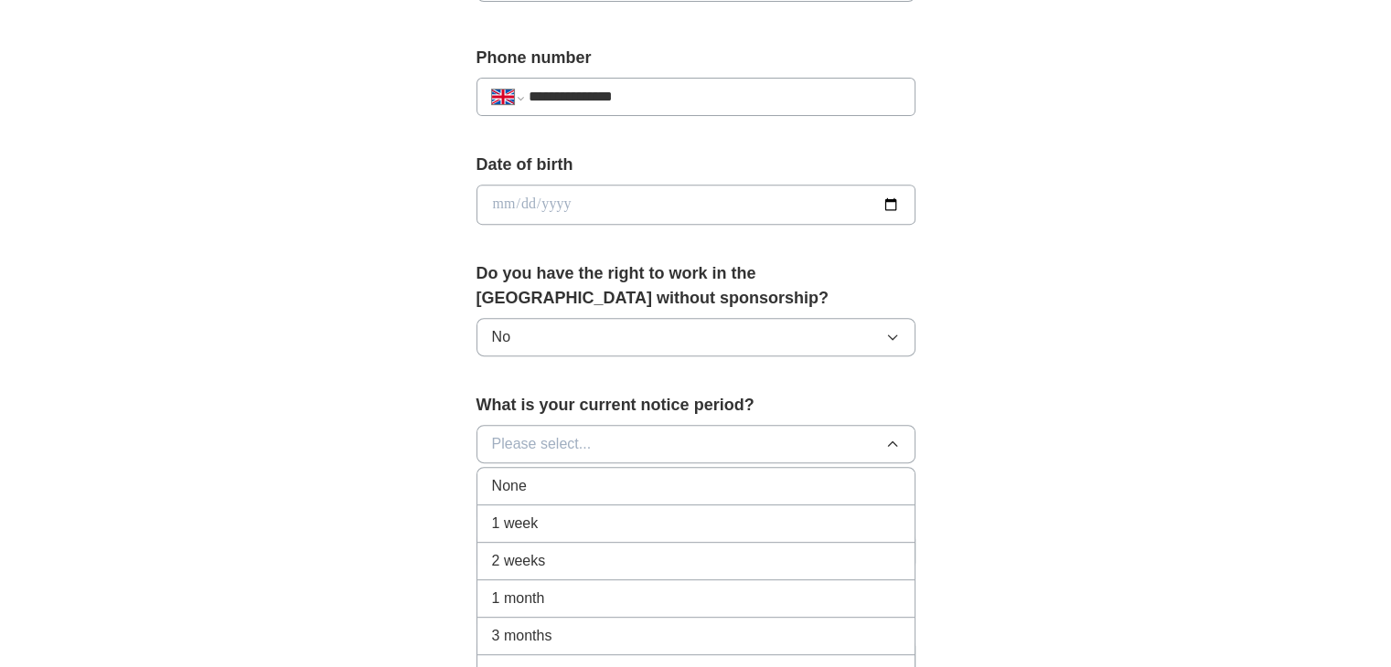
click at [567, 595] on div "1 month" at bounding box center [696, 599] width 408 height 22
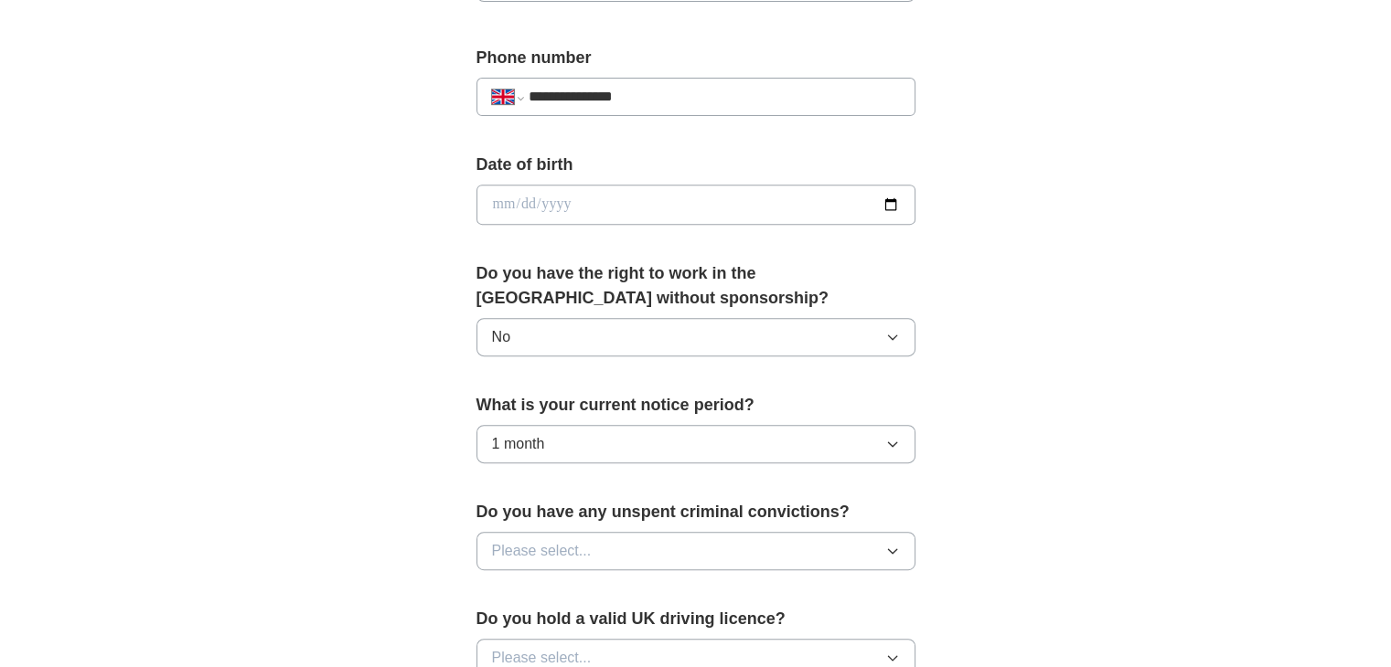
click at [283, 353] on div "**********" at bounding box center [696, 181] width 1170 height 1640
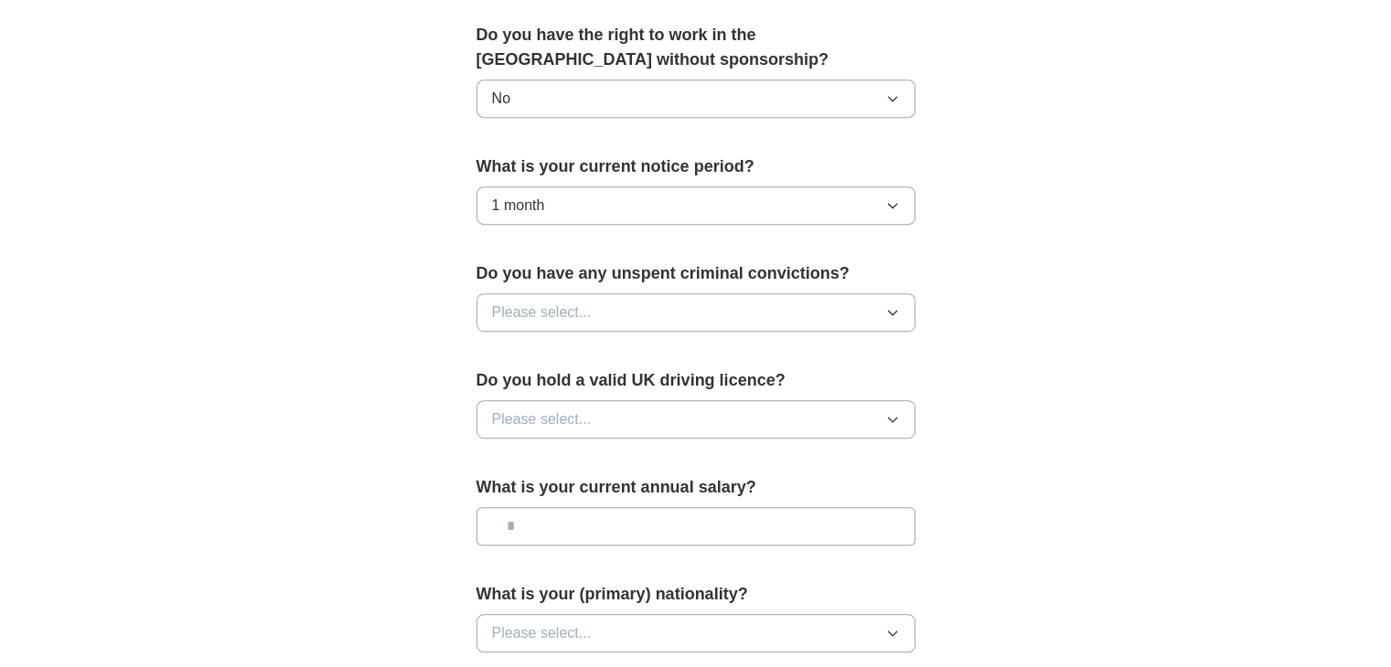
scroll to position [1061, 0]
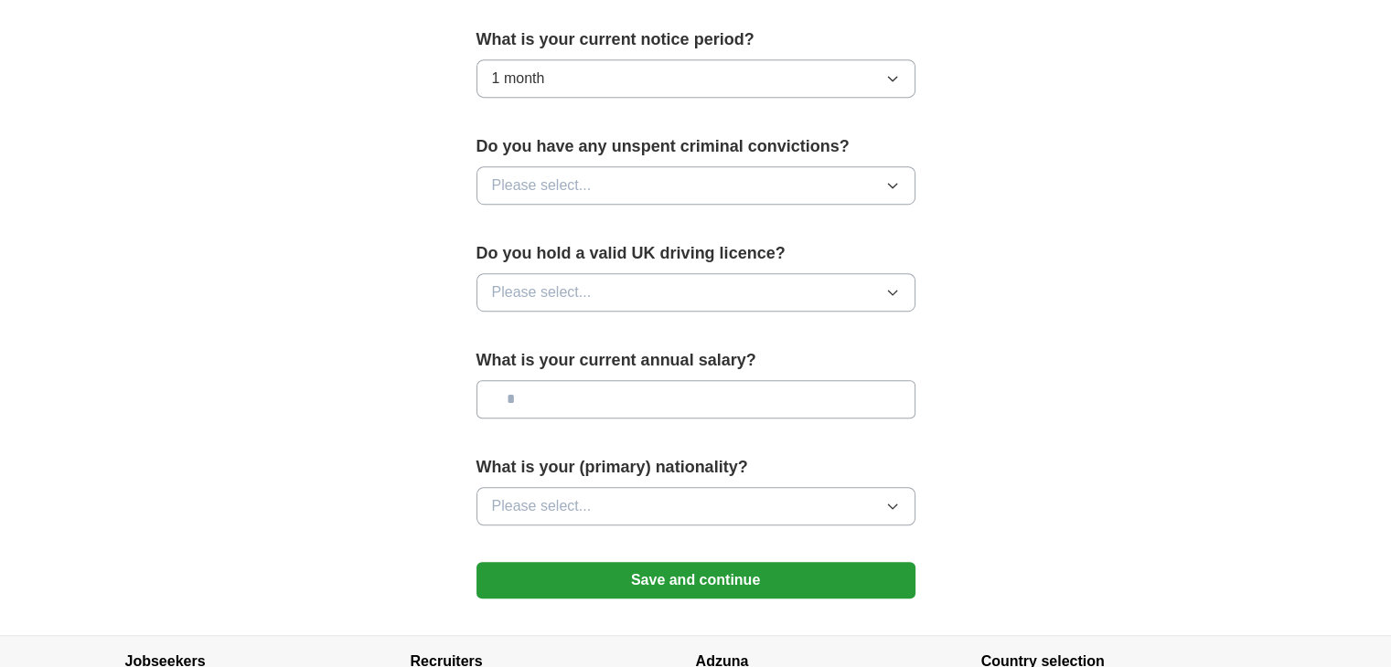
click at [892, 180] on icon "button" at bounding box center [892, 185] width 15 height 15
click at [550, 260] on div "No" at bounding box center [696, 265] width 408 height 22
click at [631, 290] on button "Please select..." at bounding box center [695, 292] width 439 height 38
click at [552, 336] on div "Yes" at bounding box center [696, 335] width 408 height 22
click at [626, 404] on input "text" at bounding box center [695, 399] width 439 height 38
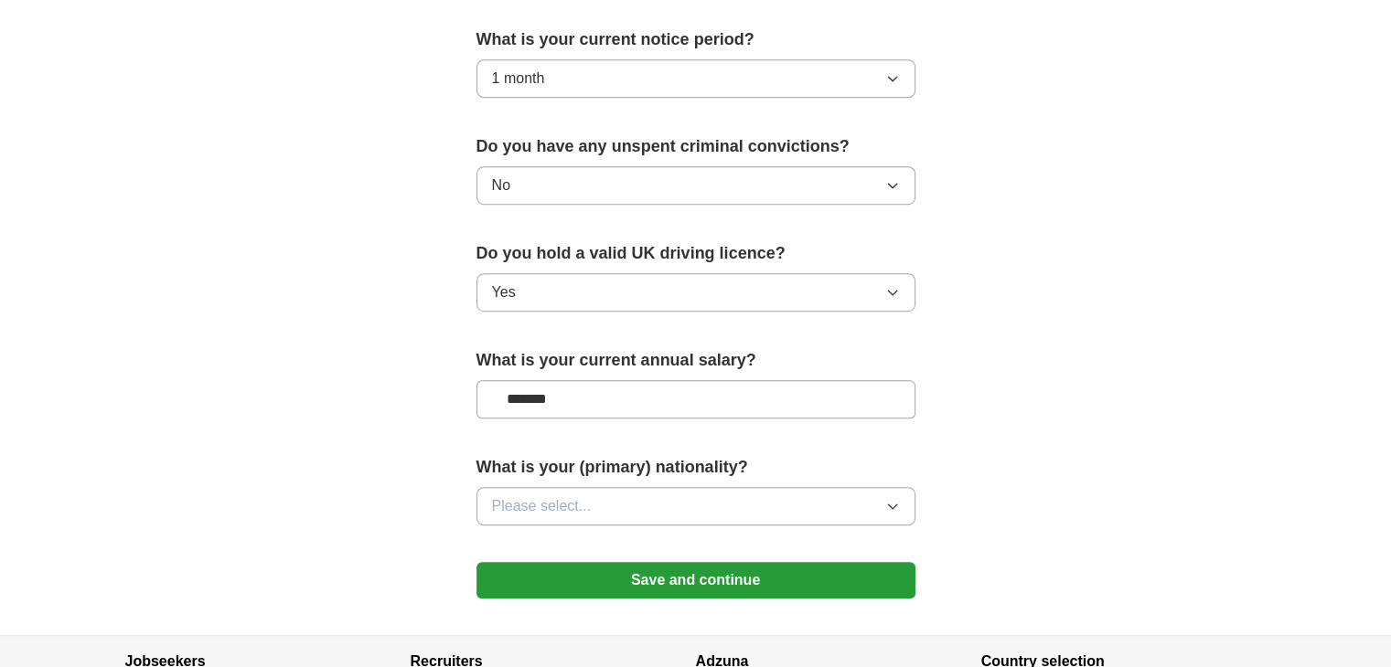
type input "*******"
click at [885, 499] on icon "button" at bounding box center [892, 506] width 15 height 15
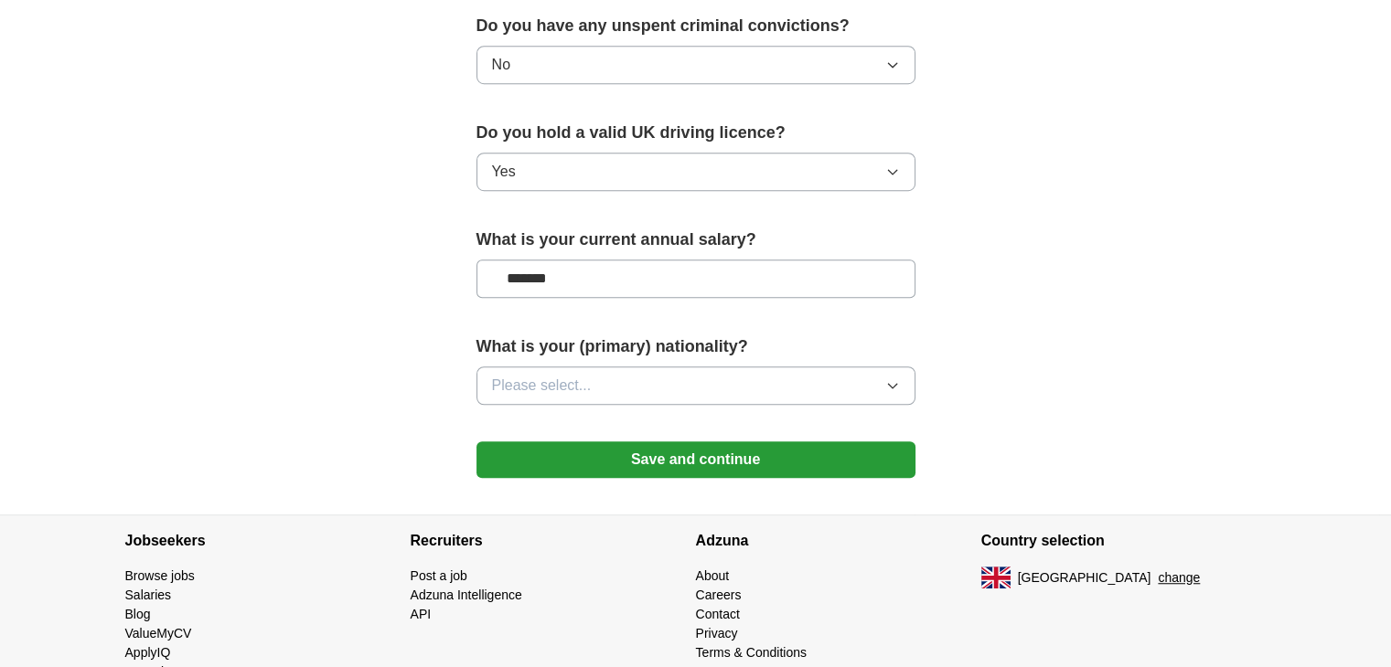
scroll to position [1227, 0]
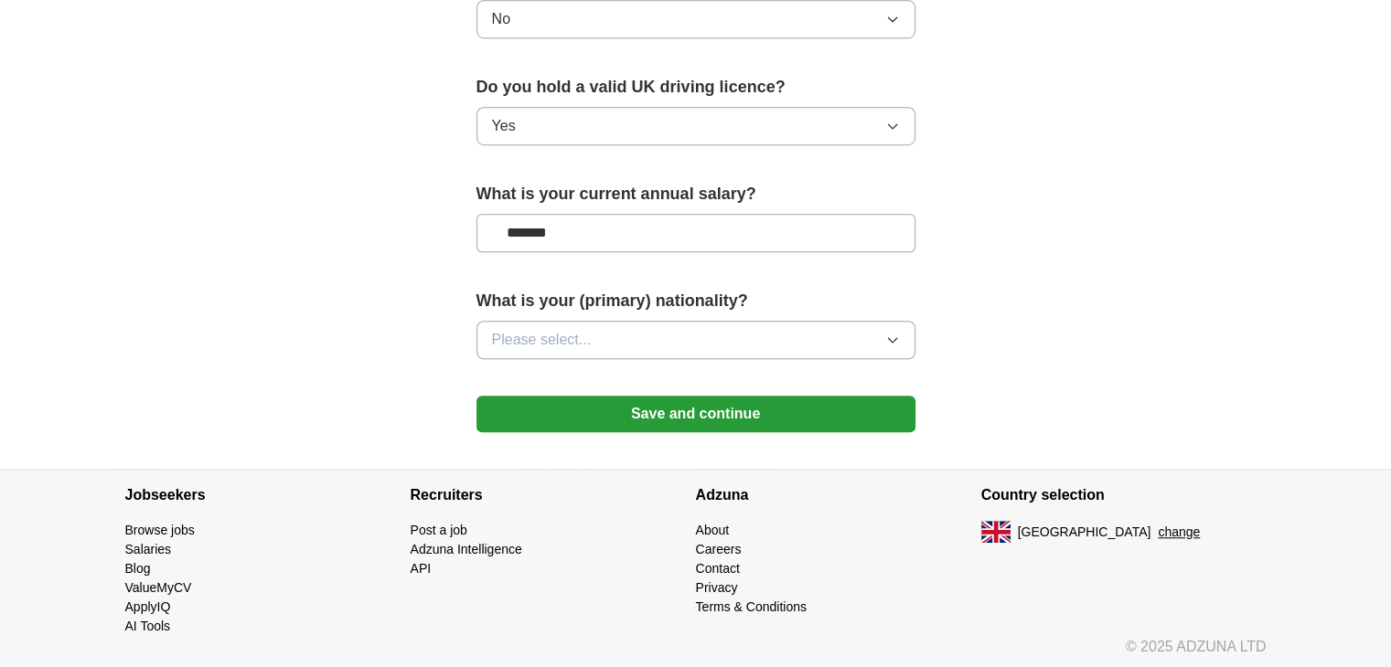
click at [889, 338] on icon "button" at bounding box center [892, 340] width 8 height 5
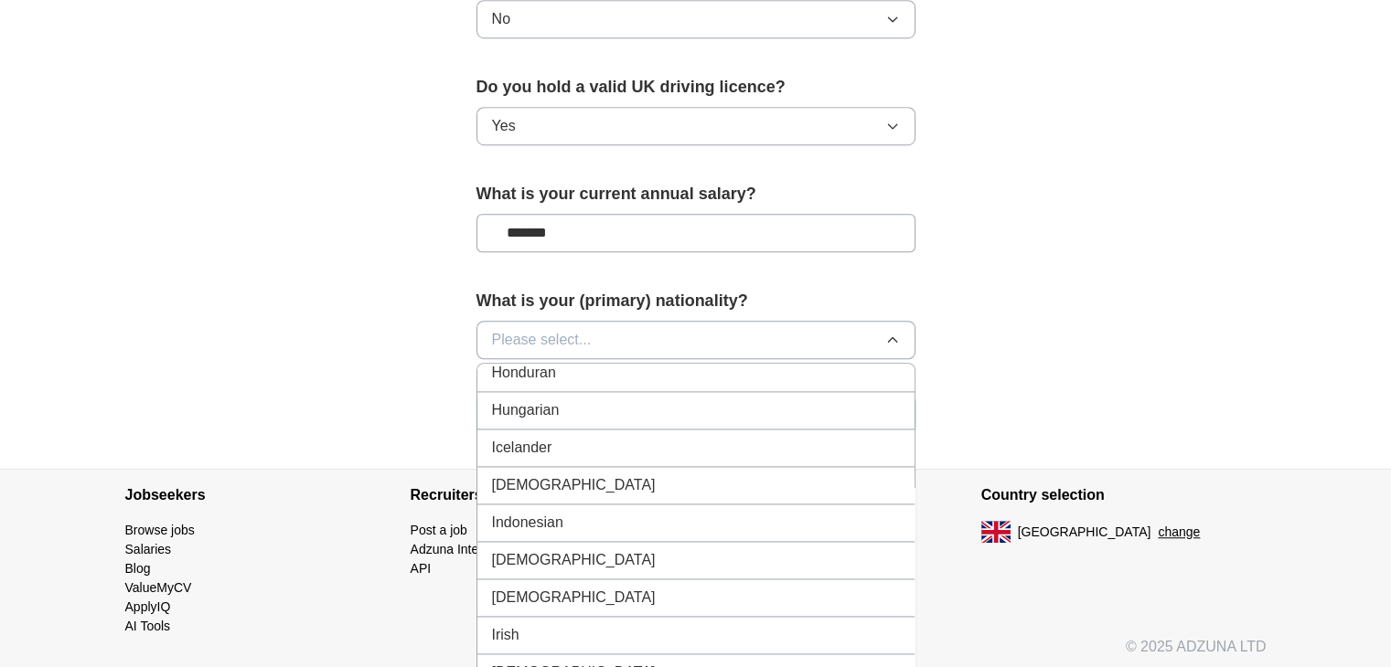
scroll to position [2928, 0]
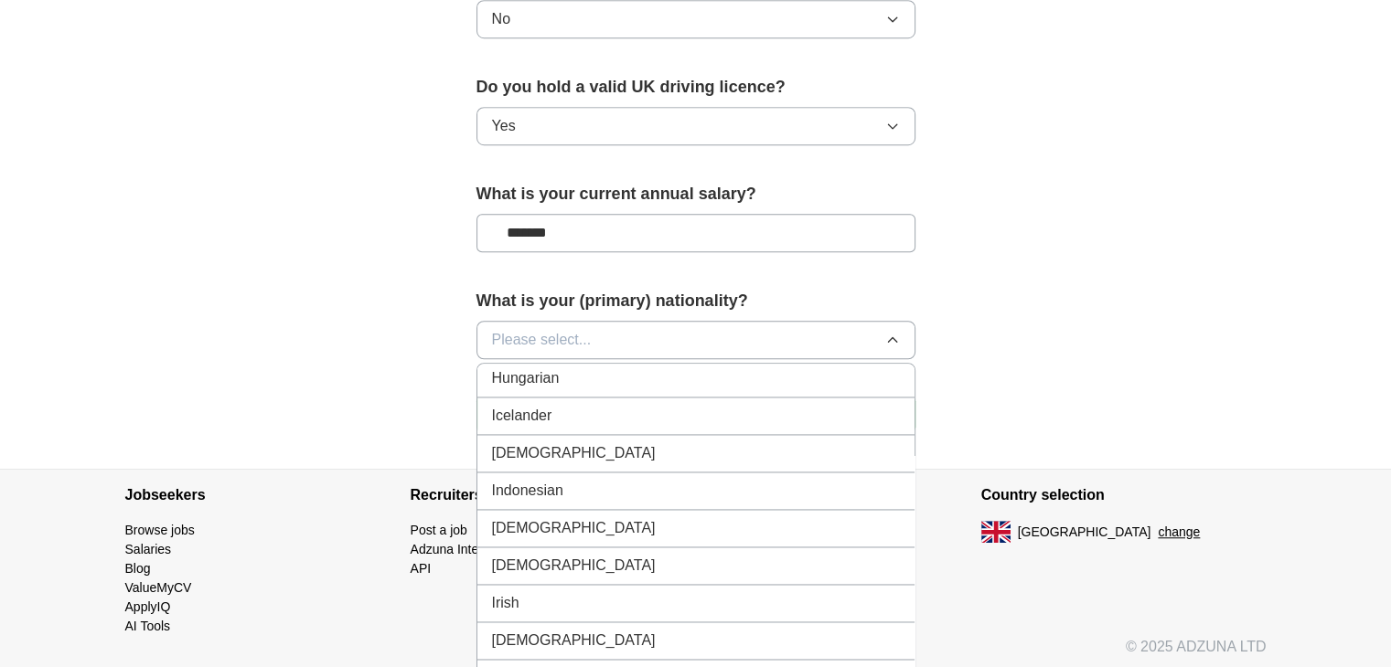
click at [555, 443] on div "[DEMOGRAPHIC_DATA]" at bounding box center [696, 454] width 408 height 22
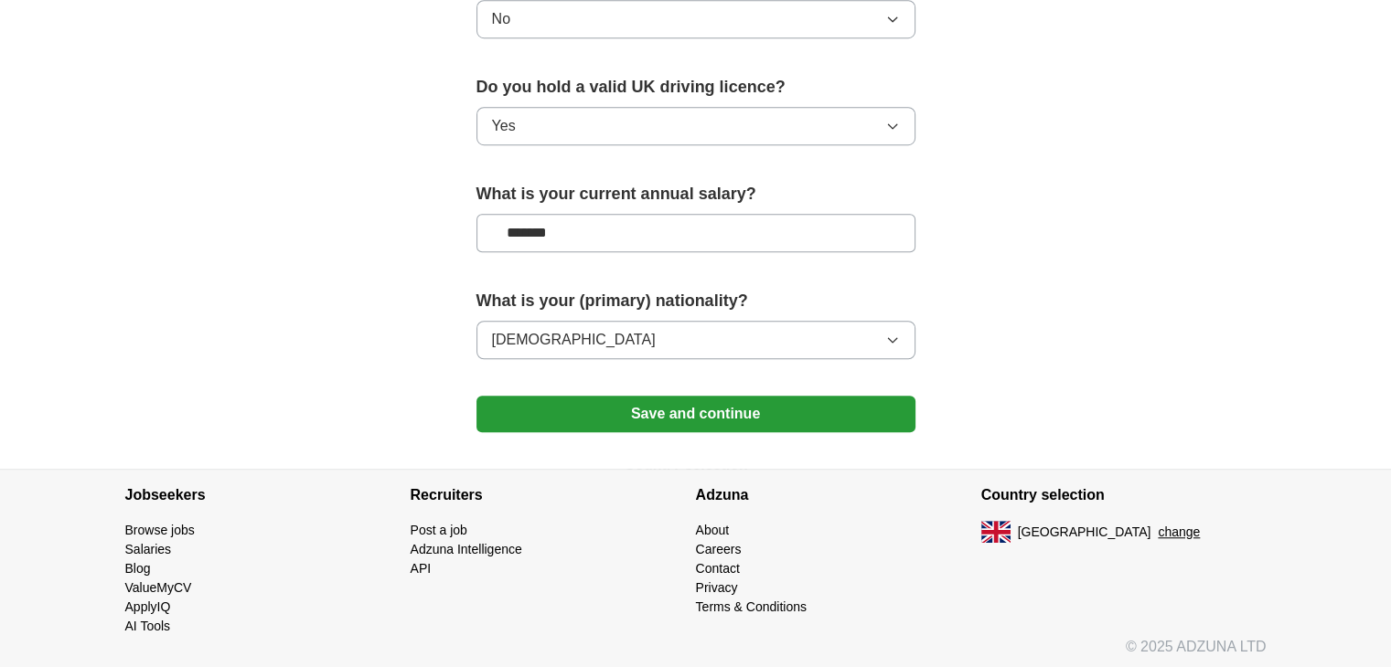
click at [603, 408] on button "Save and continue" at bounding box center [695, 414] width 439 height 37
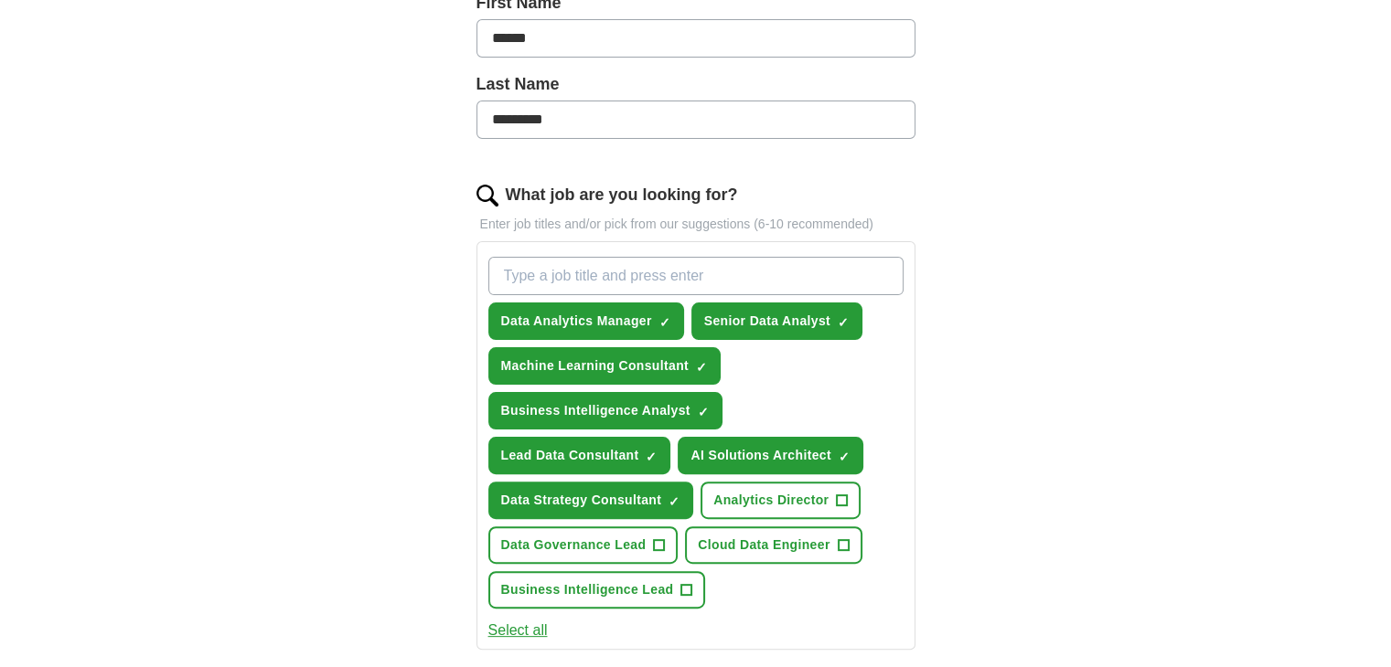
scroll to position [446, 0]
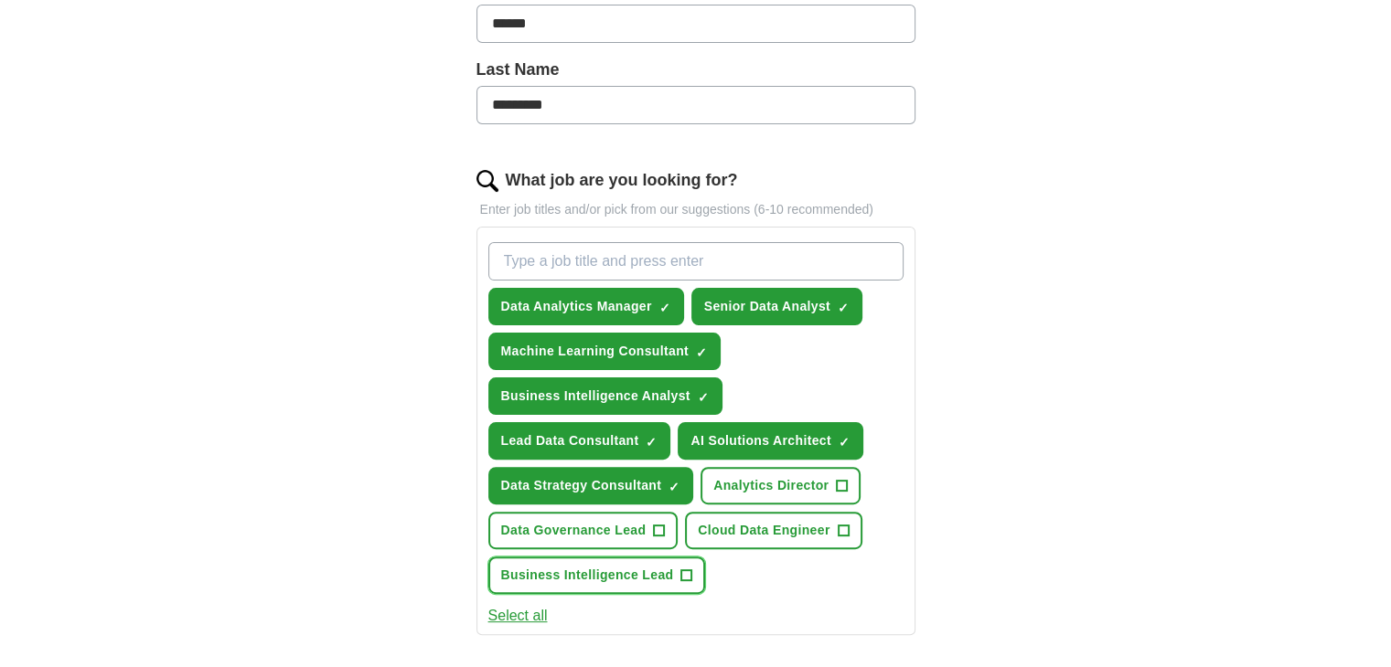
click at [681, 573] on span "+" at bounding box center [686, 576] width 11 height 15
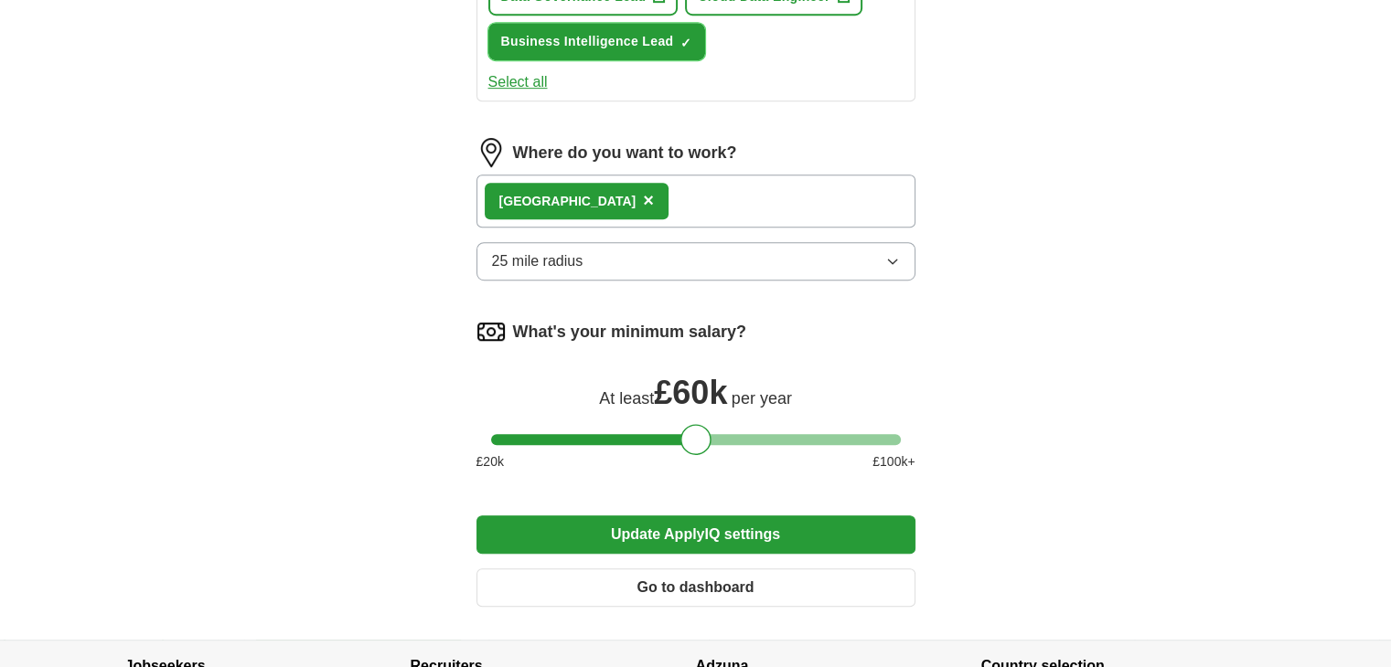
scroll to position [992, 0]
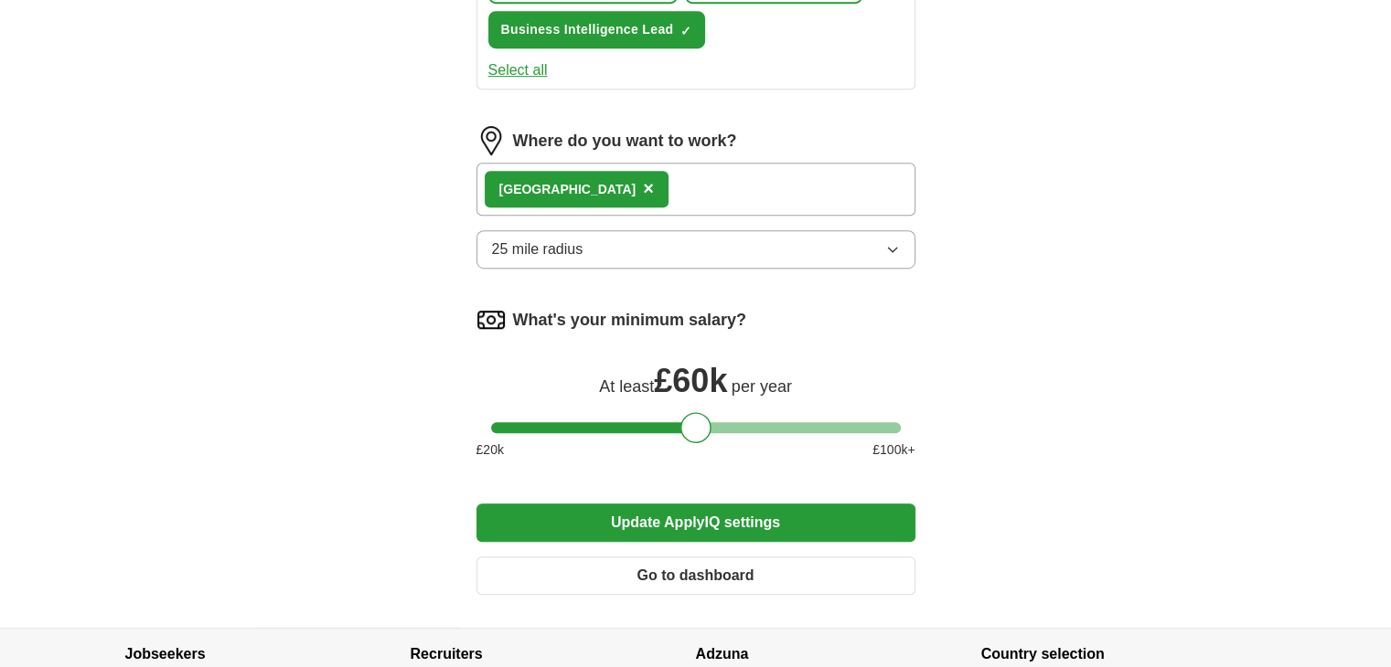
click at [724, 512] on button "Update ApplyIQ settings" at bounding box center [695, 523] width 439 height 38
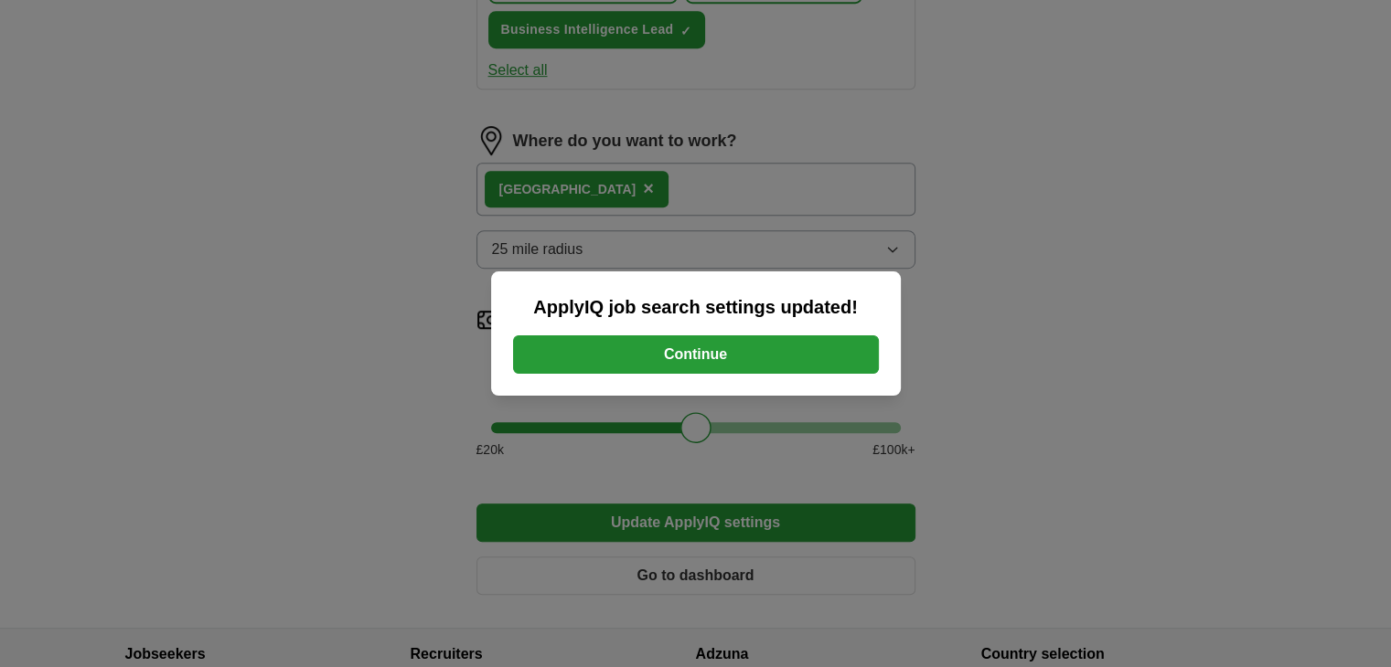
click at [704, 359] on button "Continue" at bounding box center [696, 355] width 366 height 38
